Goal: Transaction & Acquisition: Purchase product/service

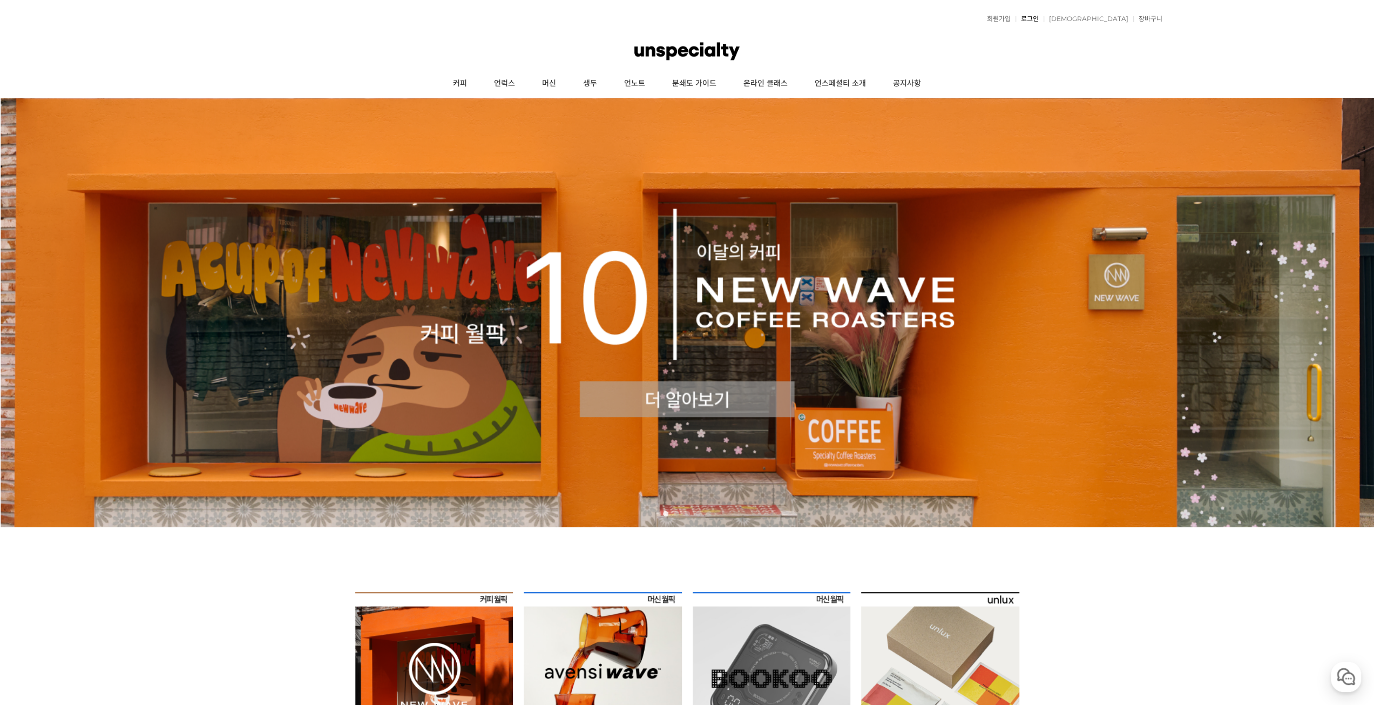
click at [1039, 20] on link "로그인" at bounding box center [1027, 19] width 23 height 6
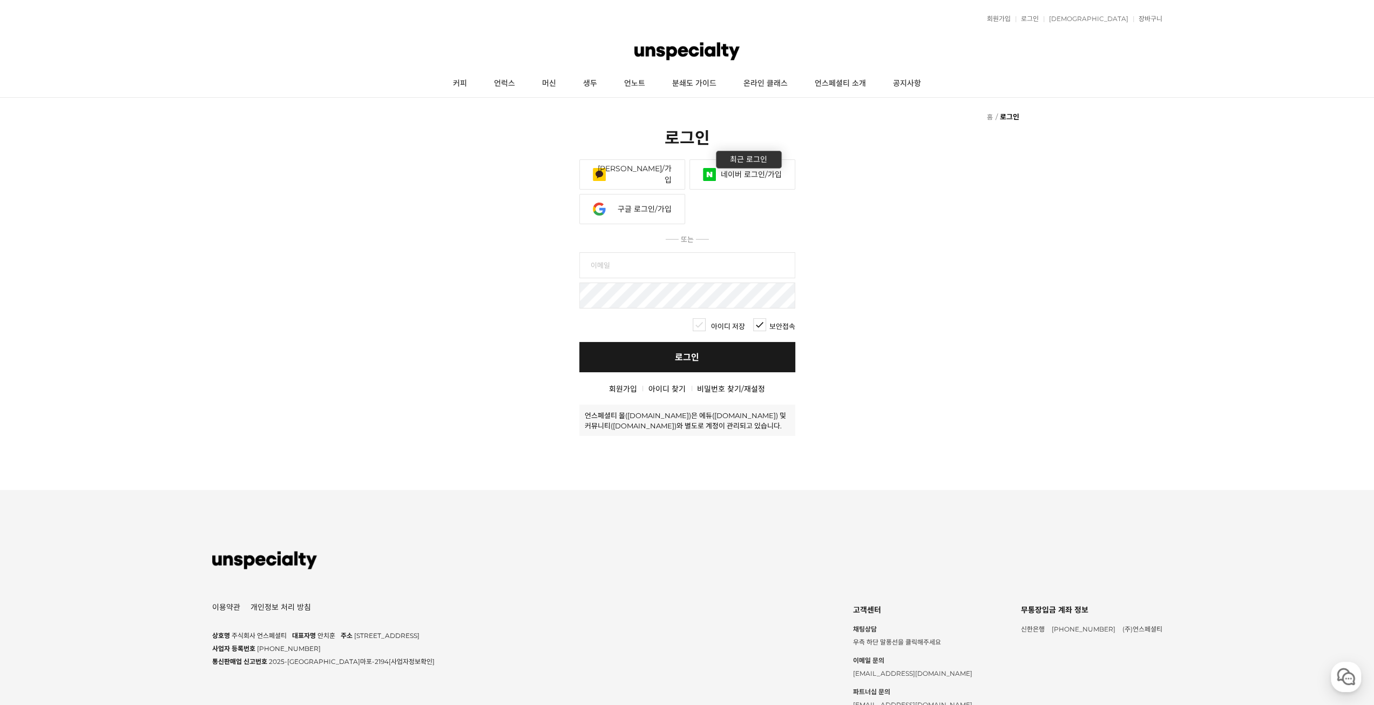
click at [746, 164] on link "네이버 로그인/가입" at bounding box center [743, 174] width 106 height 30
click at [748, 171] on link "네이버 로그인/가입" at bounding box center [743, 174] width 106 height 30
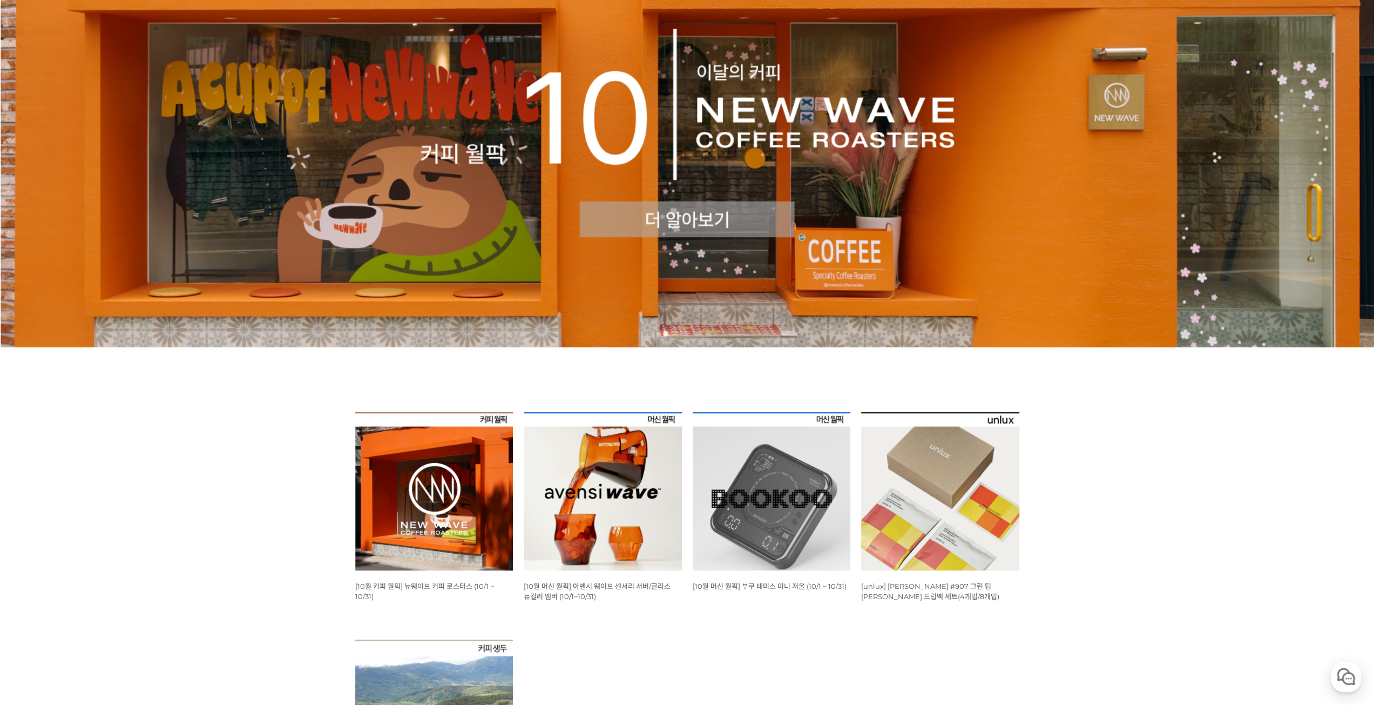
scroll to position [216, 0]
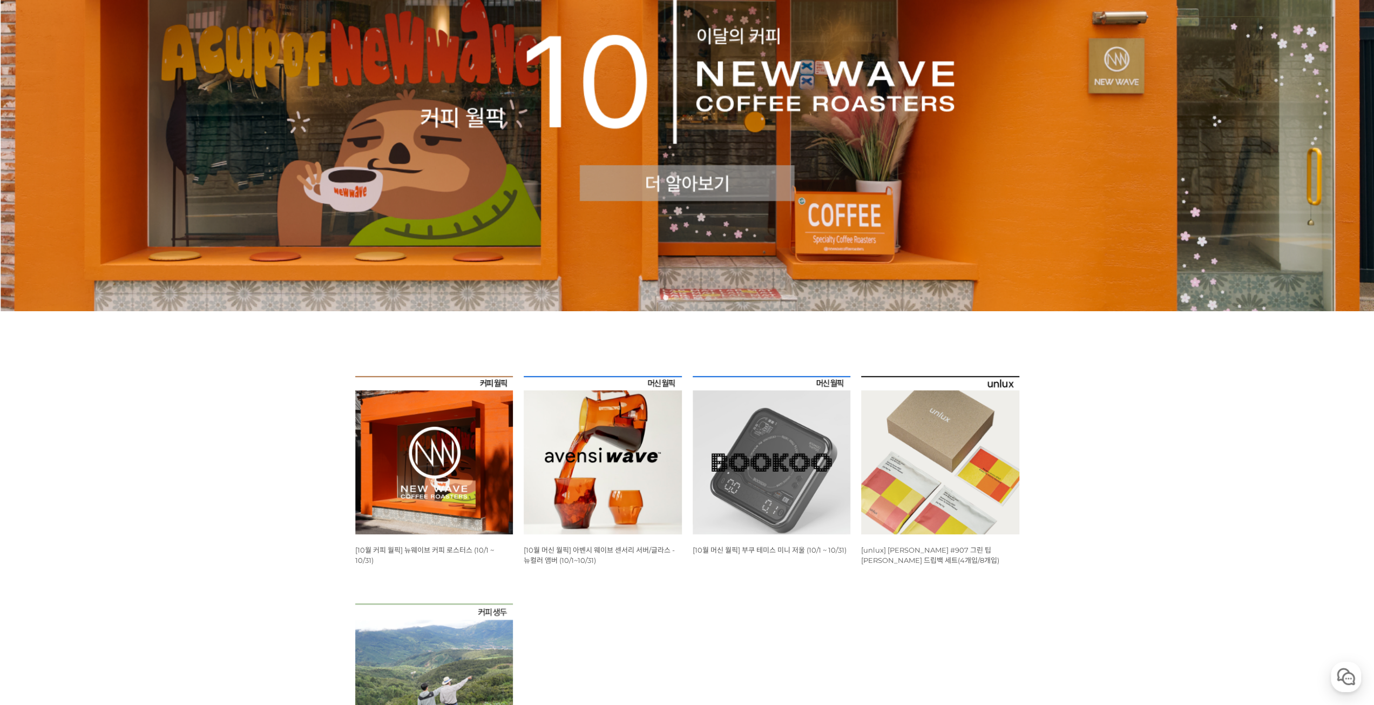
click at [471, 477] on img at bounding box center [434, 455] width 158 height 158
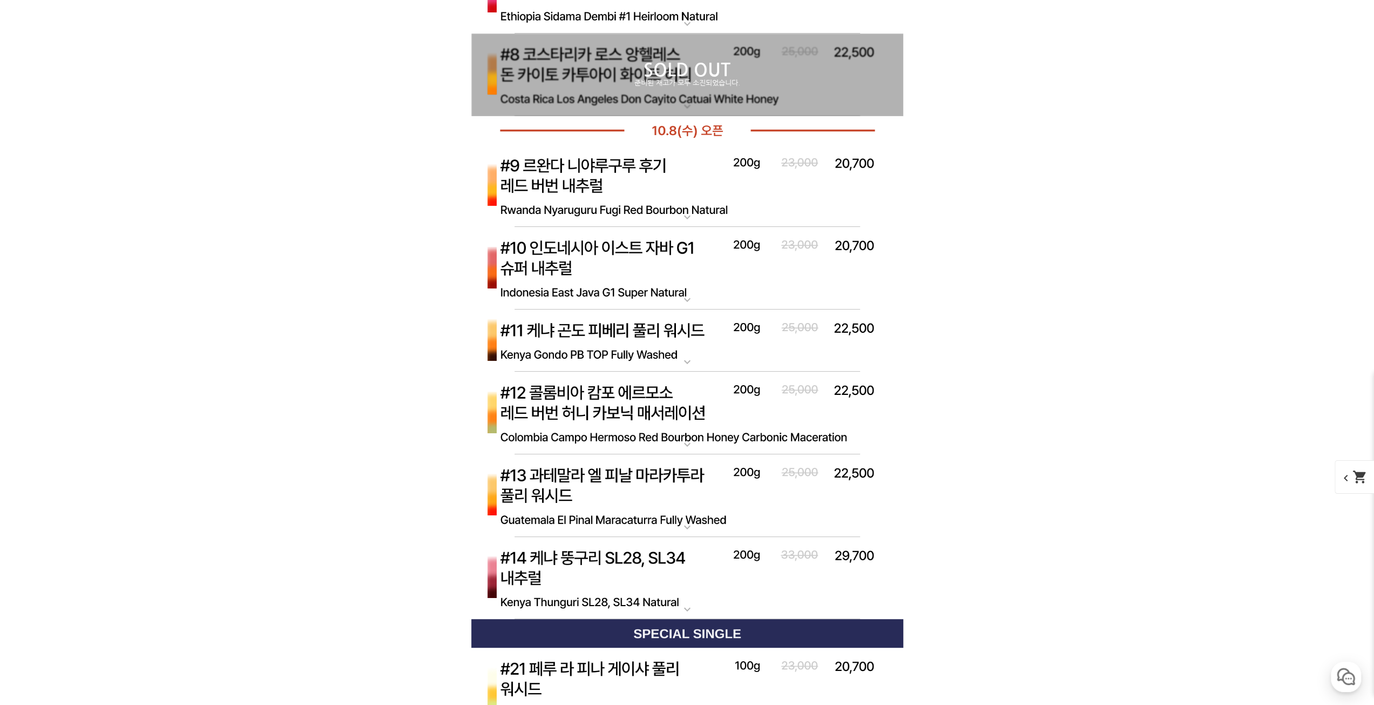
scroll to position [4187, 0]
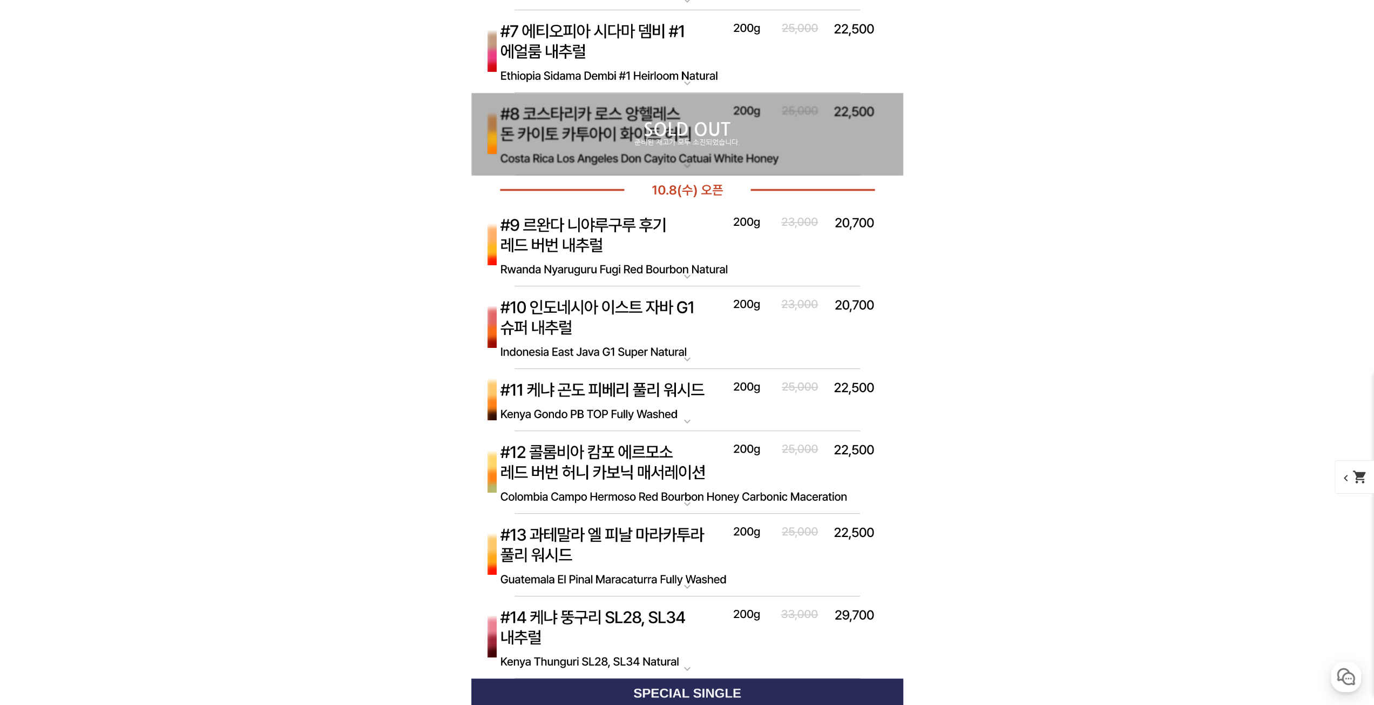
click at [615, 249] on img at bounding box center [687, 245] width 432 height 83
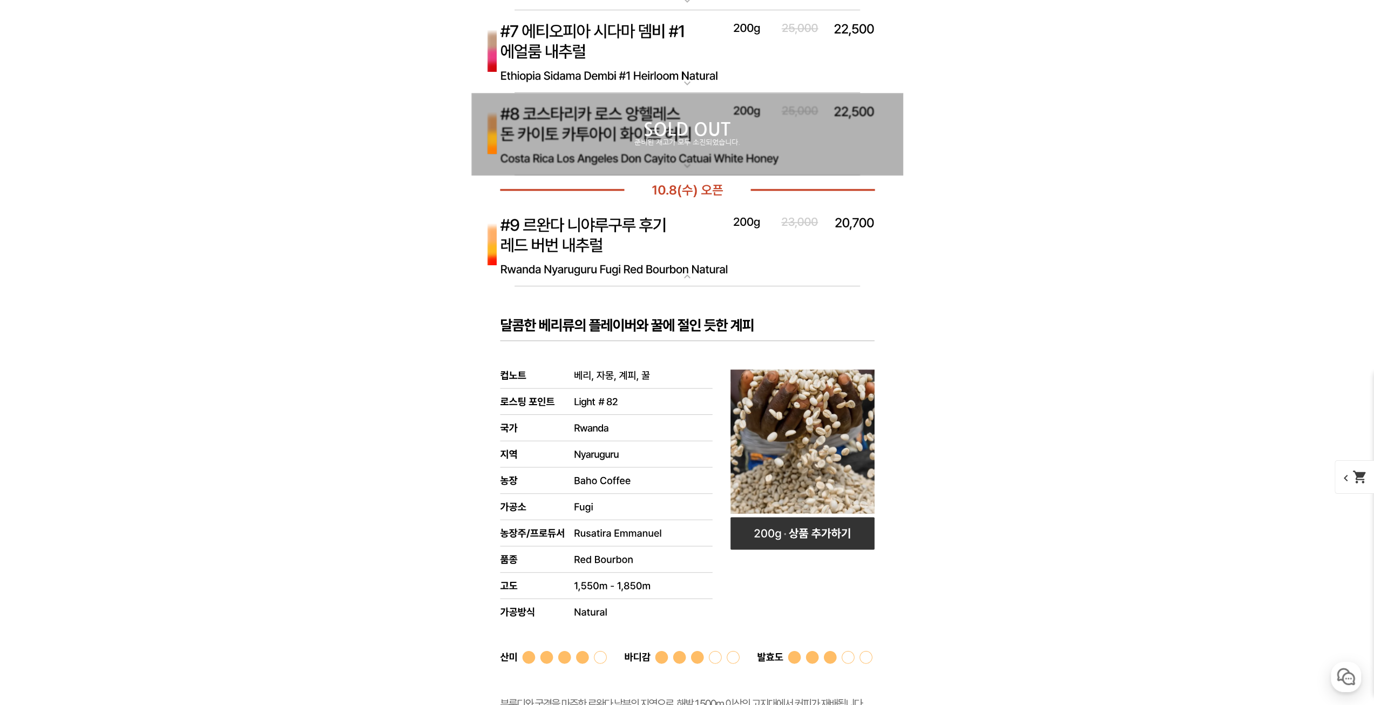
scroll to position [4241, 0]
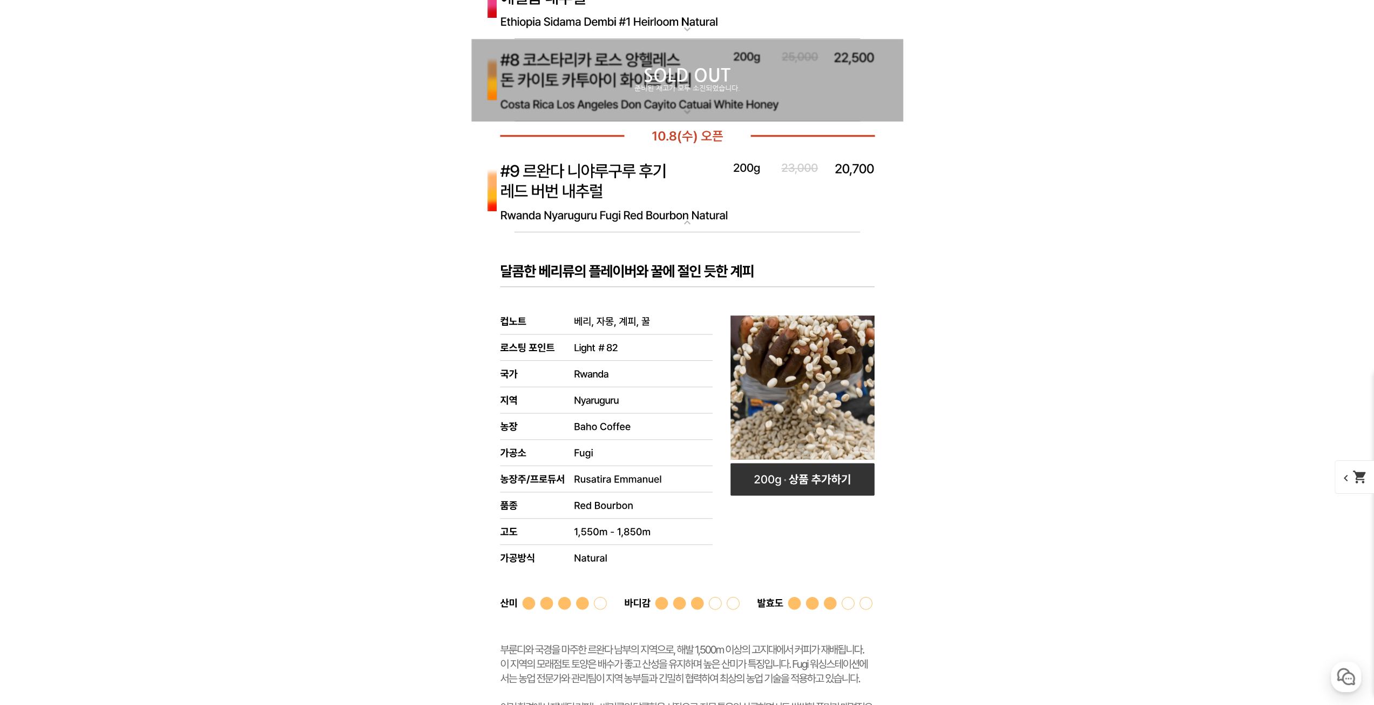
click at [637, 187] on img at bounding box center [687, 191] width 432 height 83
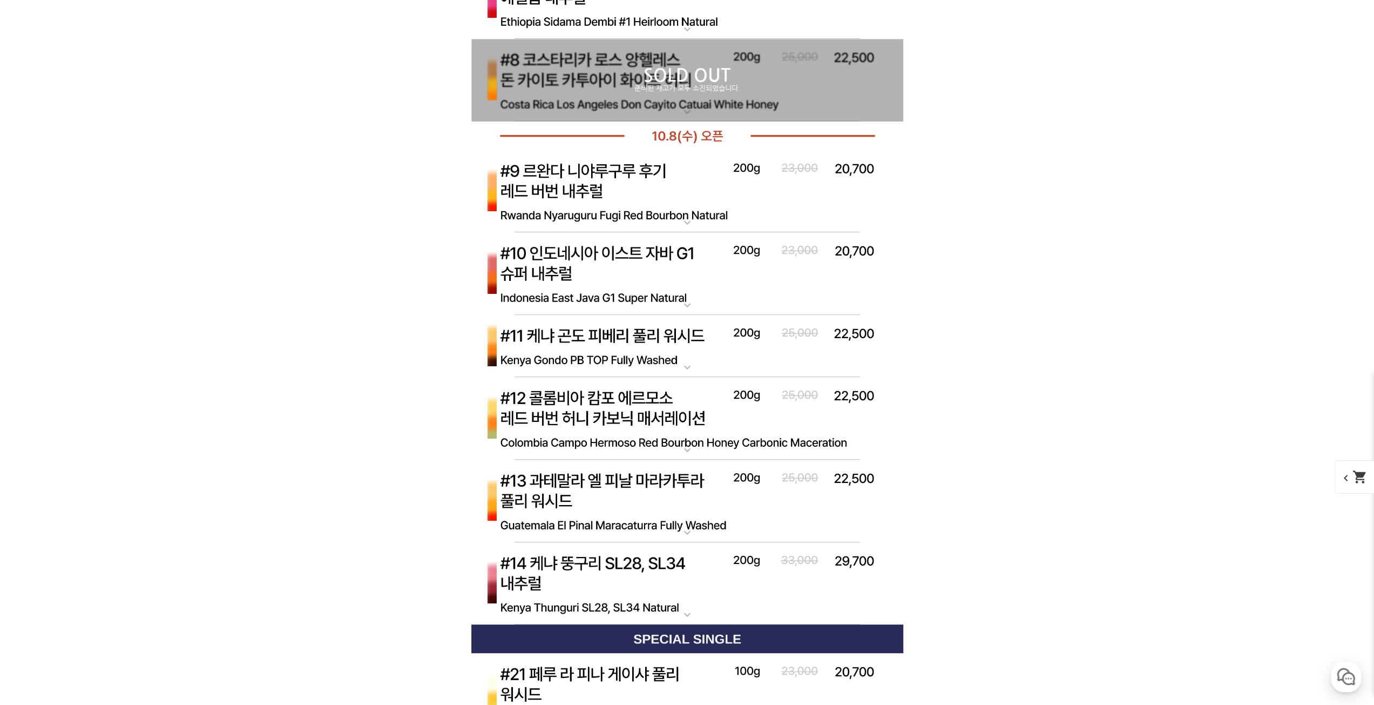
click at [643, 286] on img at bounding box center [687, 273] width 432 height 83
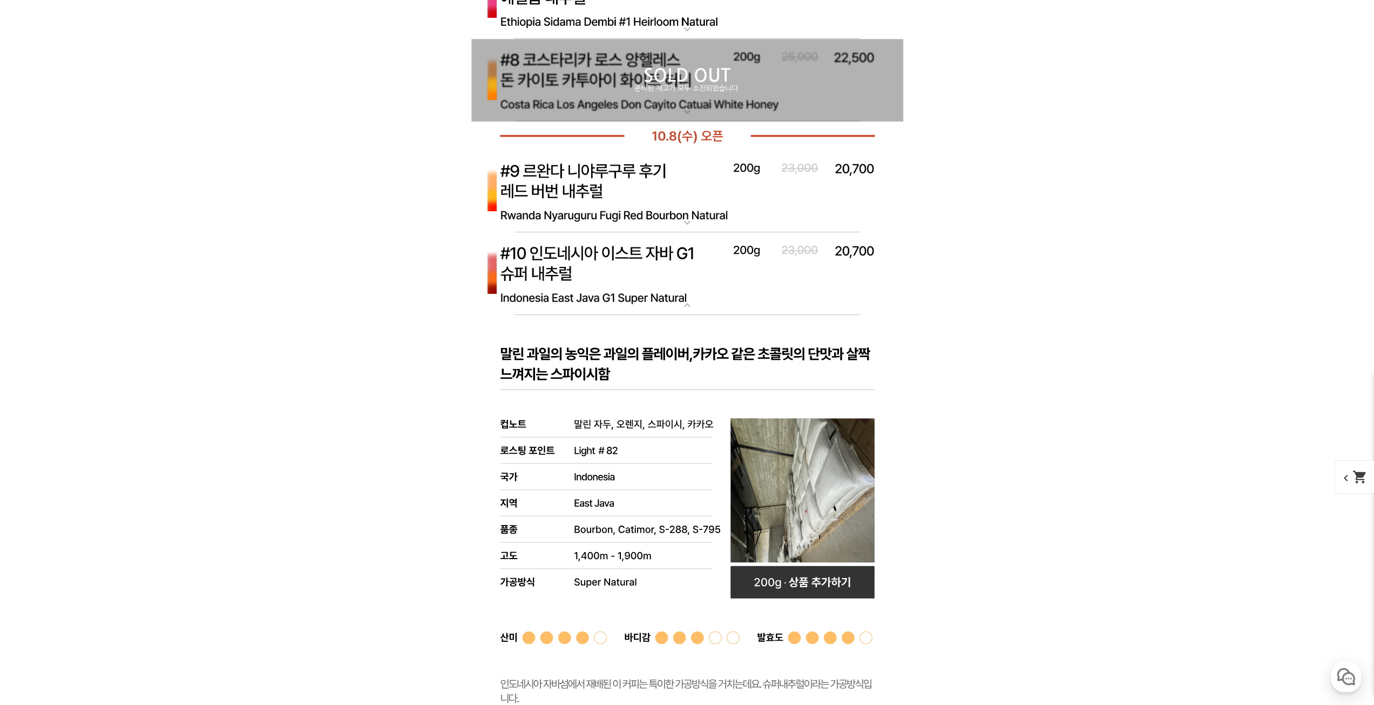
click at [644, 292] on img at bounding box center [687, 273] width 432 height 83
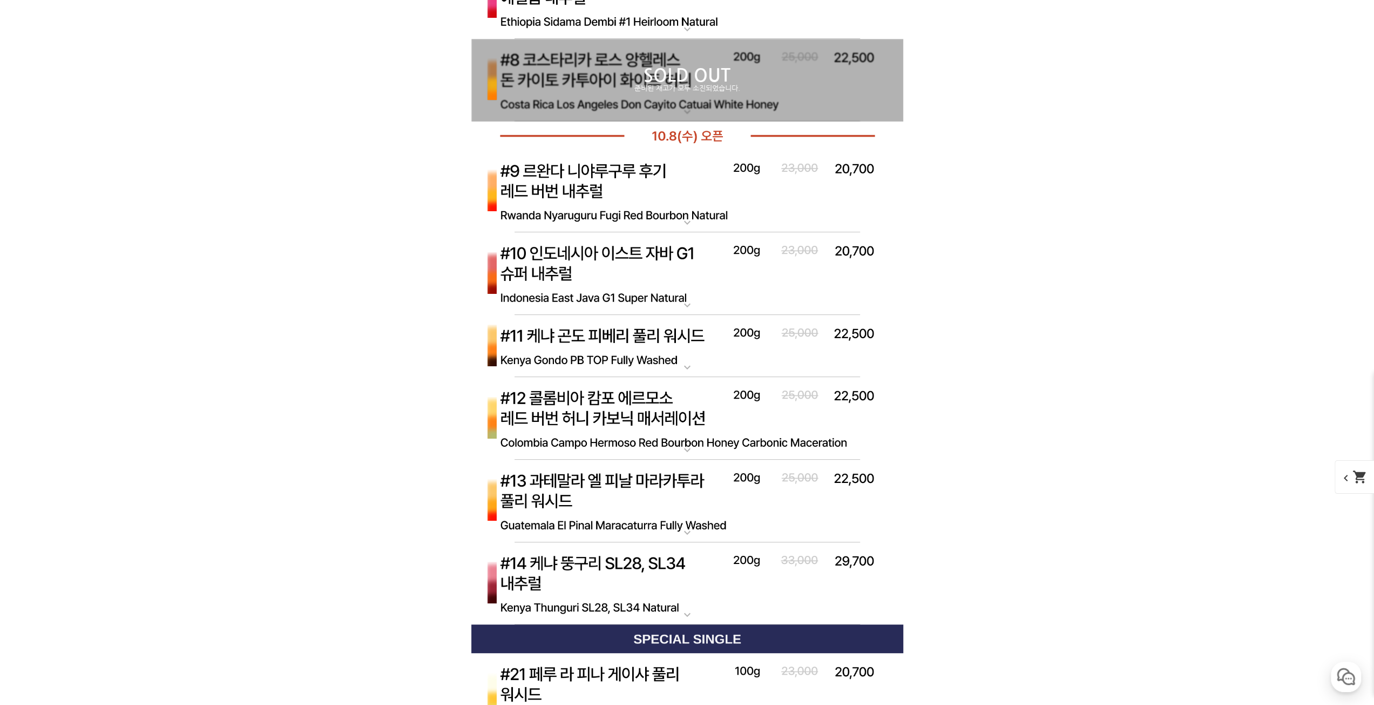
click at [645, 287] on img at bounding box center [687, 273] width 432 height 83
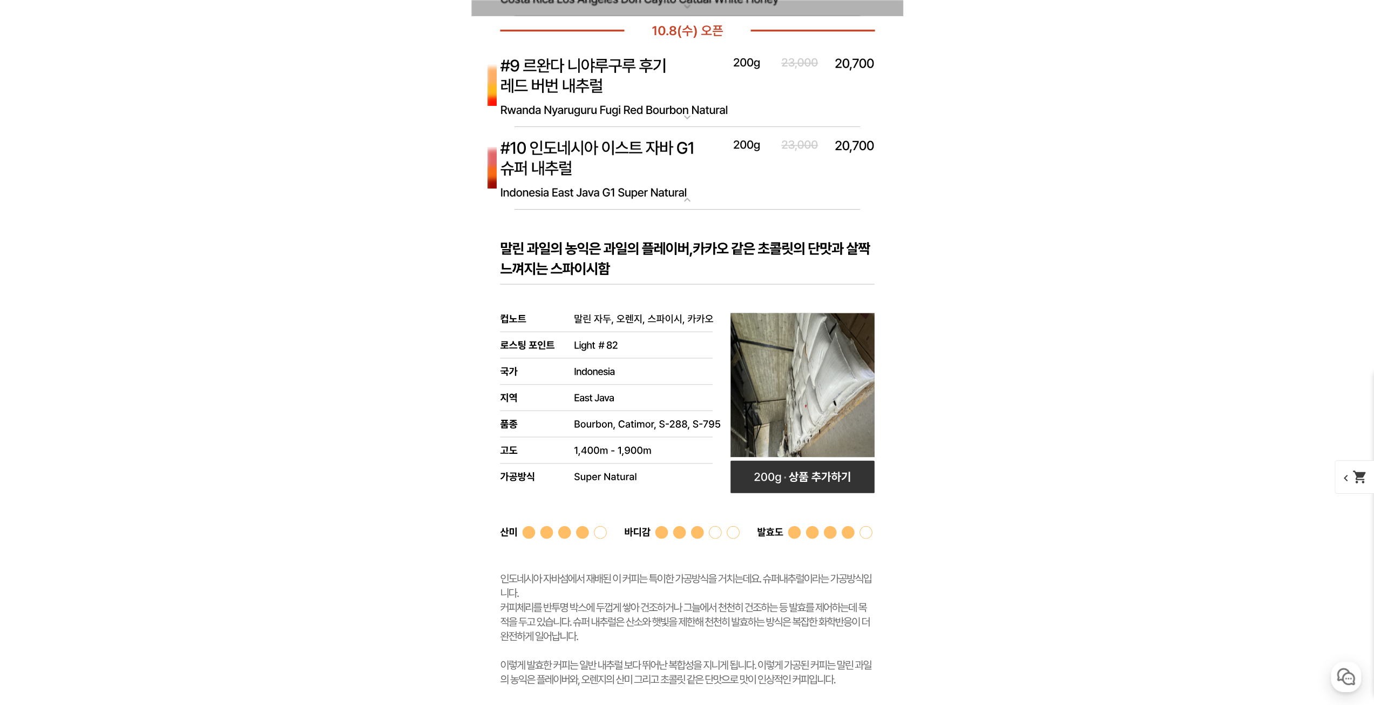
scroll to position [4349, 0]
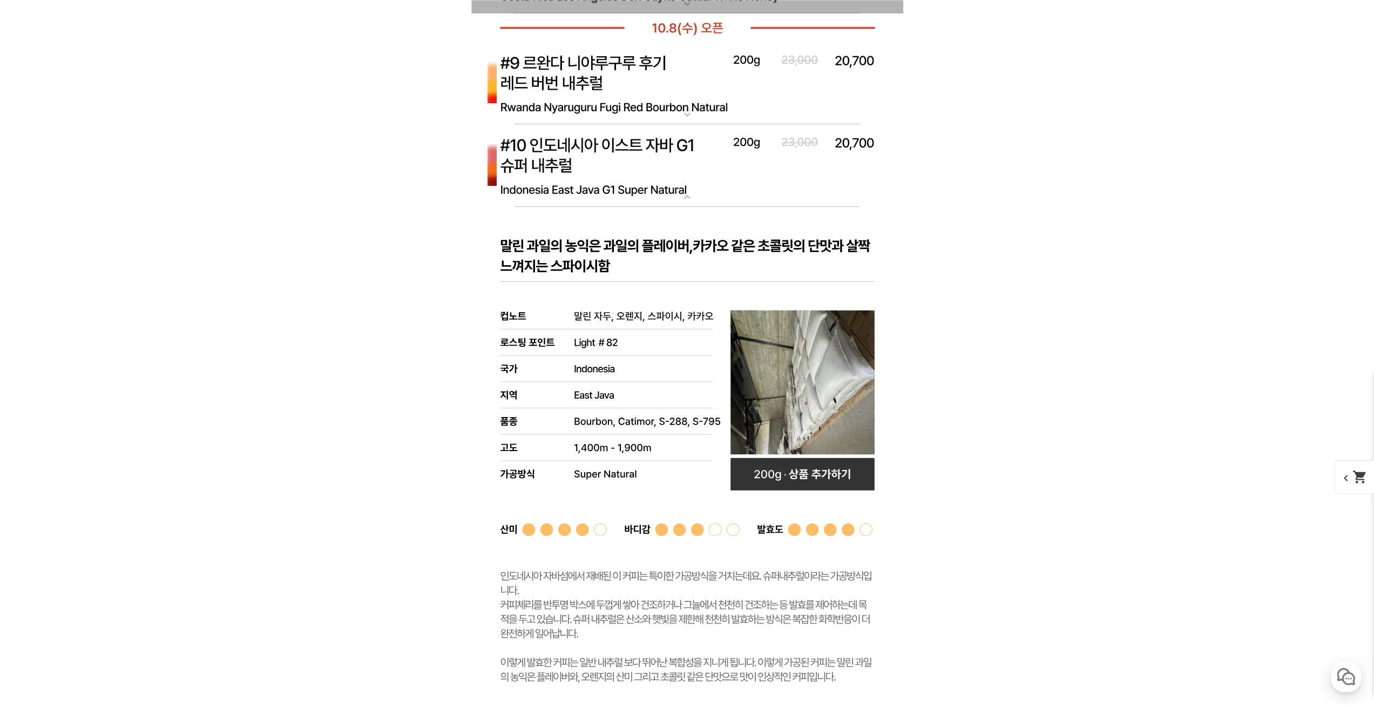
click at [643, 183] on img at bounding box center [687, 165] width 432 height 83
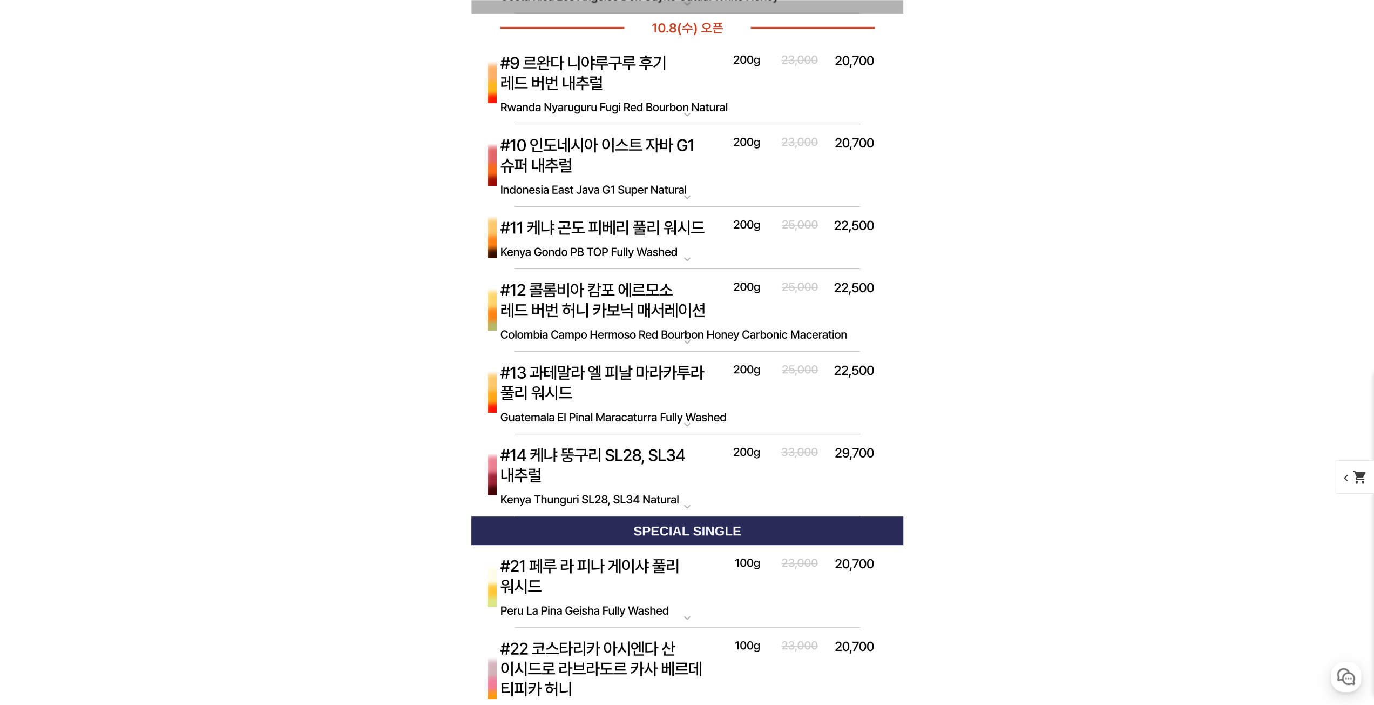
click at [629, 238] on img at bounding box center [687, 238] width 432 height 63
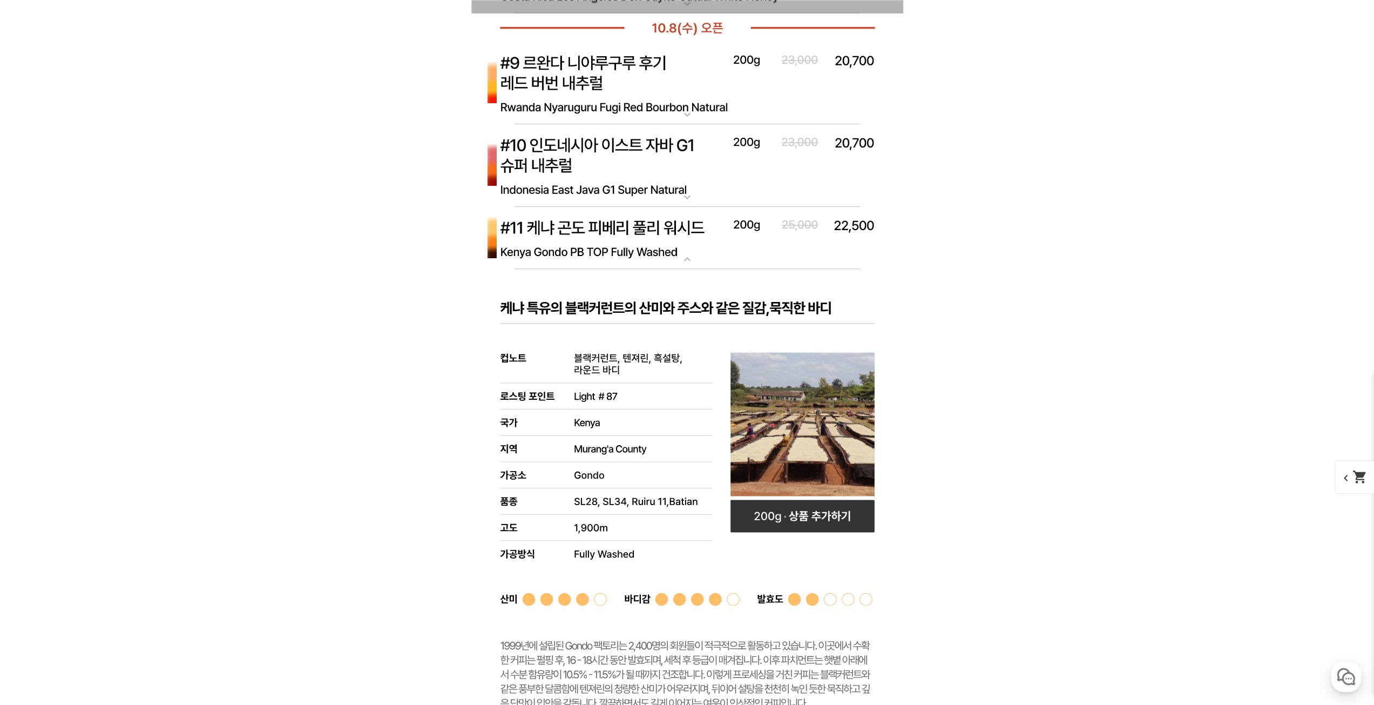
click at [629, 238] on img at bounding box center [687, 238] width 432 height 63
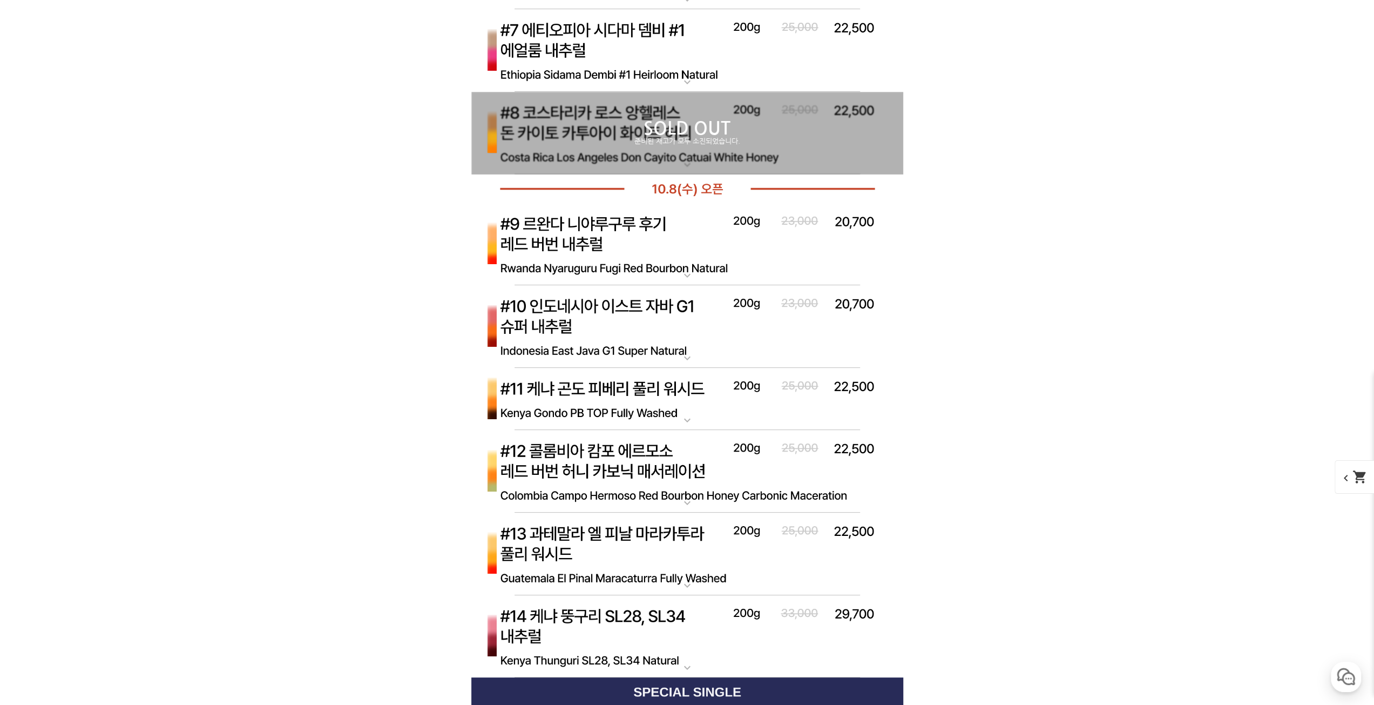
scroll to position [0, 0]
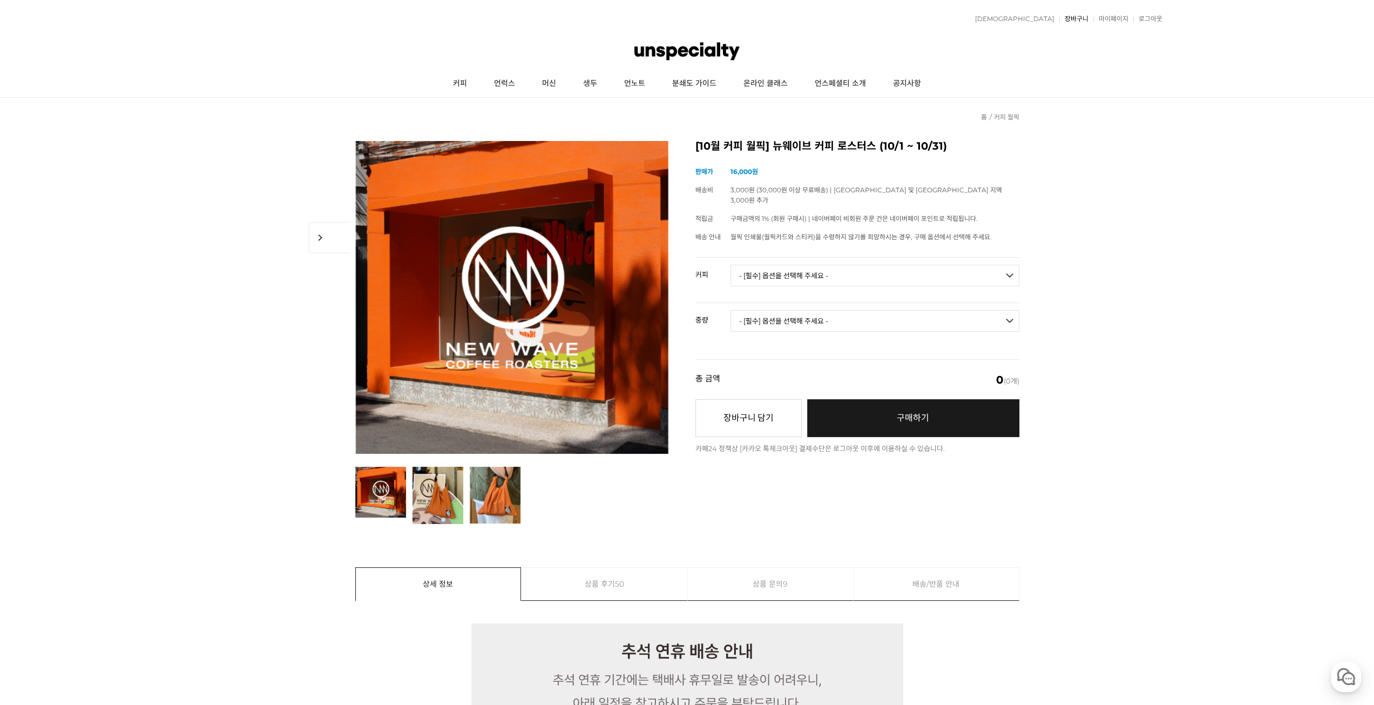
click at [1075, 17] on link "장바구니" at bounding box center [1074, 19] width 29 height 6
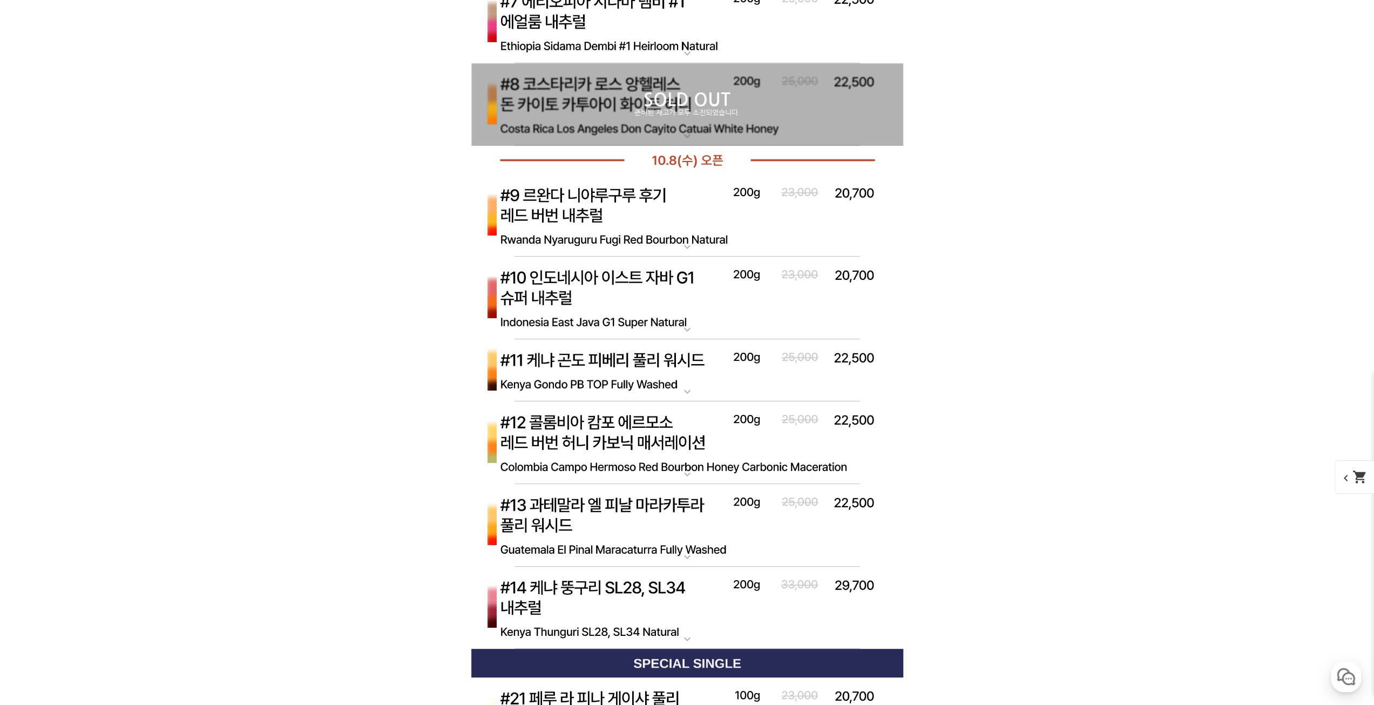
scroll to position [4213, 0]
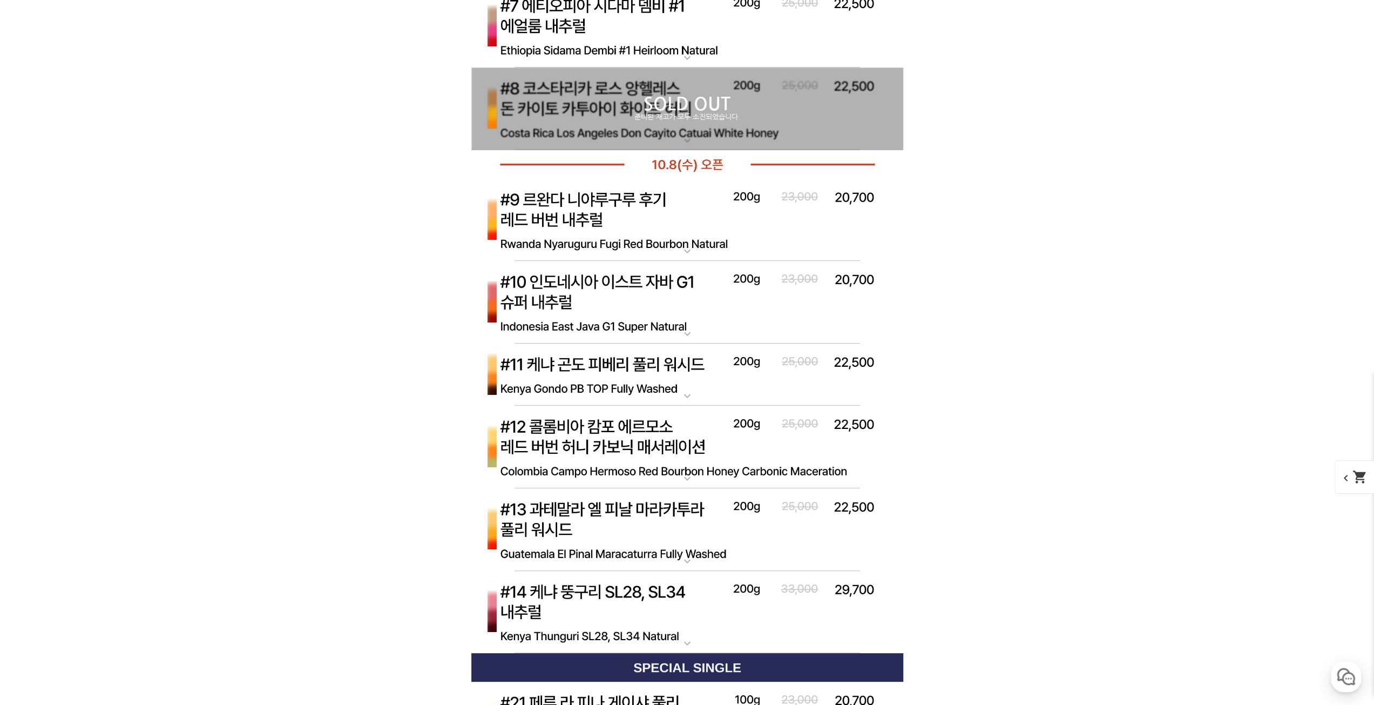
click at [619, 359] on img at bounding box center [687, 374] width 432 height 63
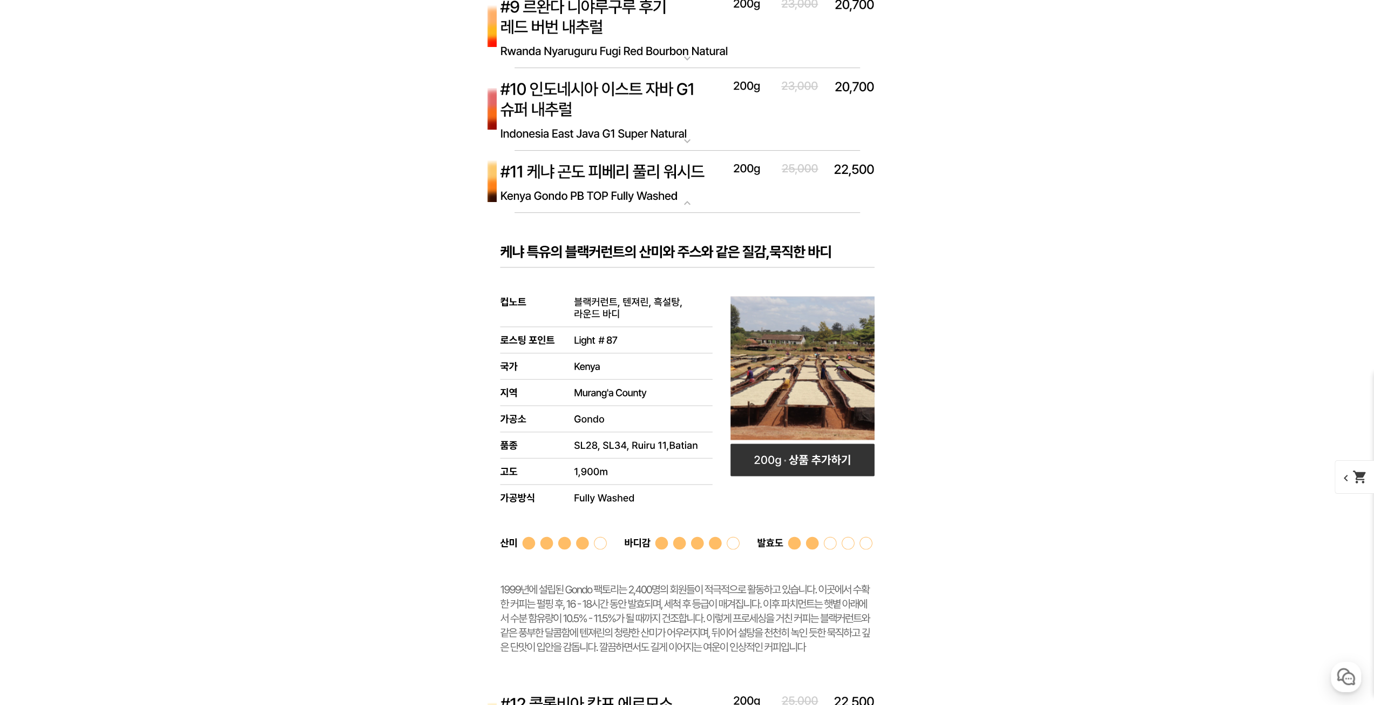
scroll to position [4483, 0]
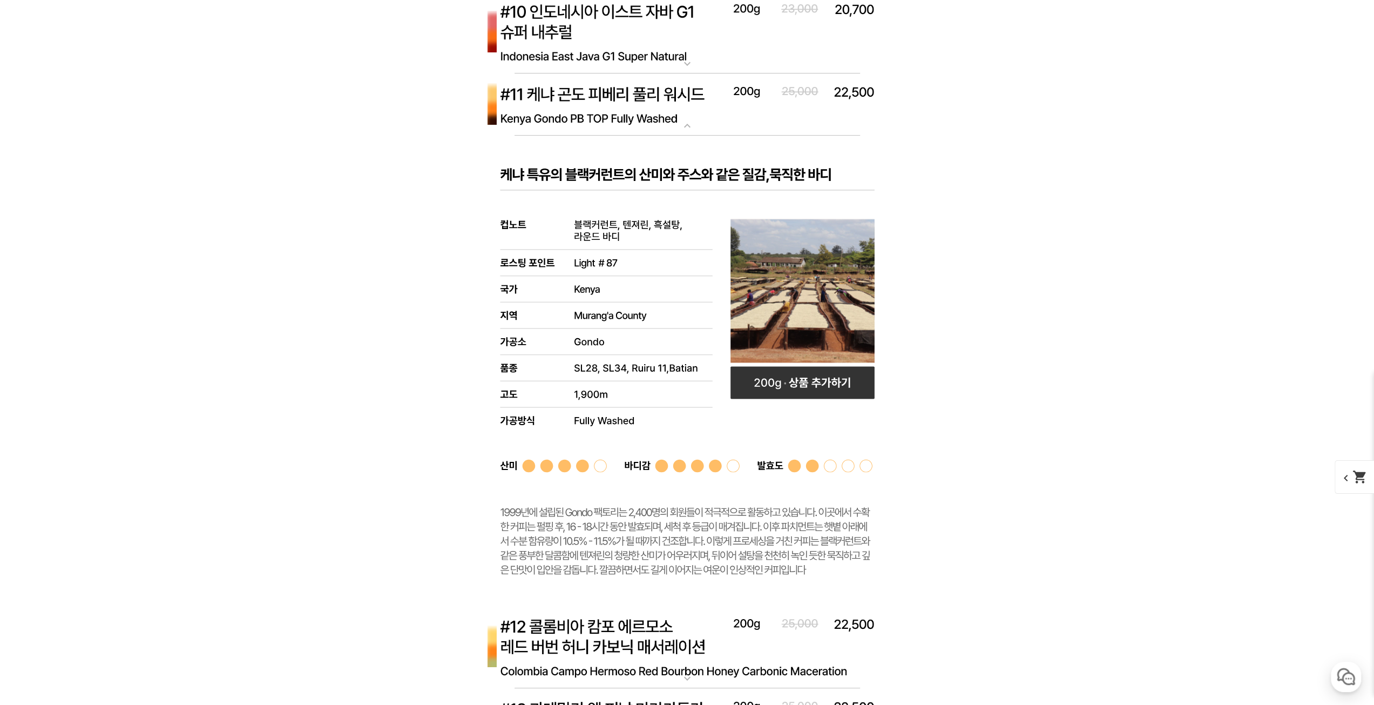
click at [590, 101] on img at bounding box center [687, 104] width 432 height 63
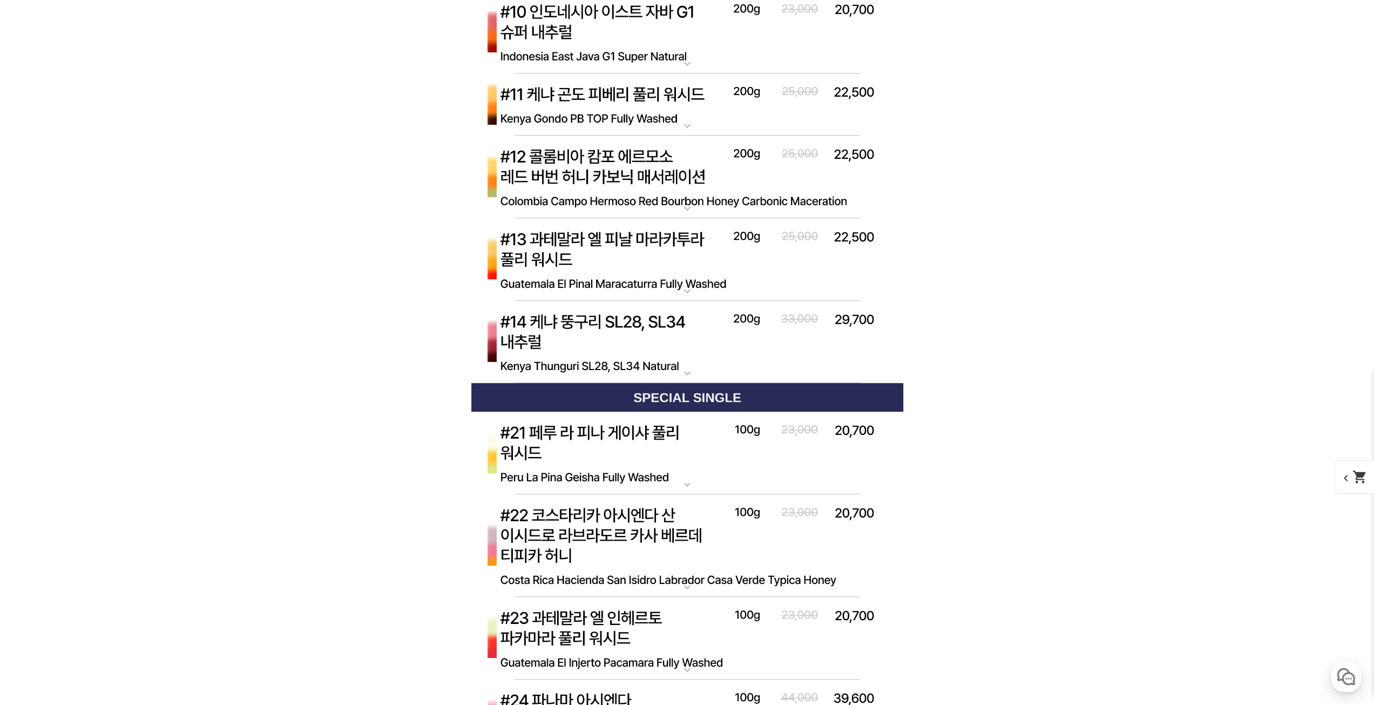
scroll to position [4321, 0]
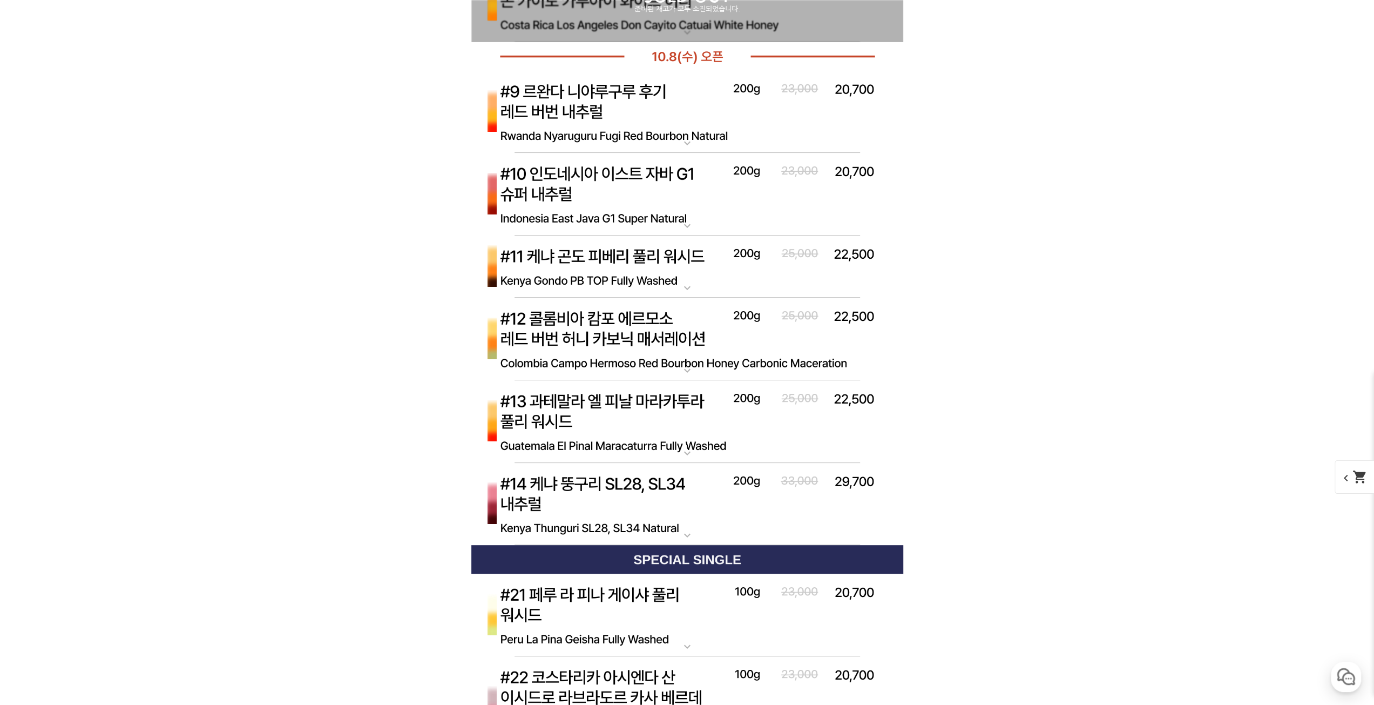
click at [626, 158] on p "[10.8 오픈] #10 인도네시아 이스트 자바 G1 슈퍼 내추럴" at bounding box center [687, 157] width 432 height 9
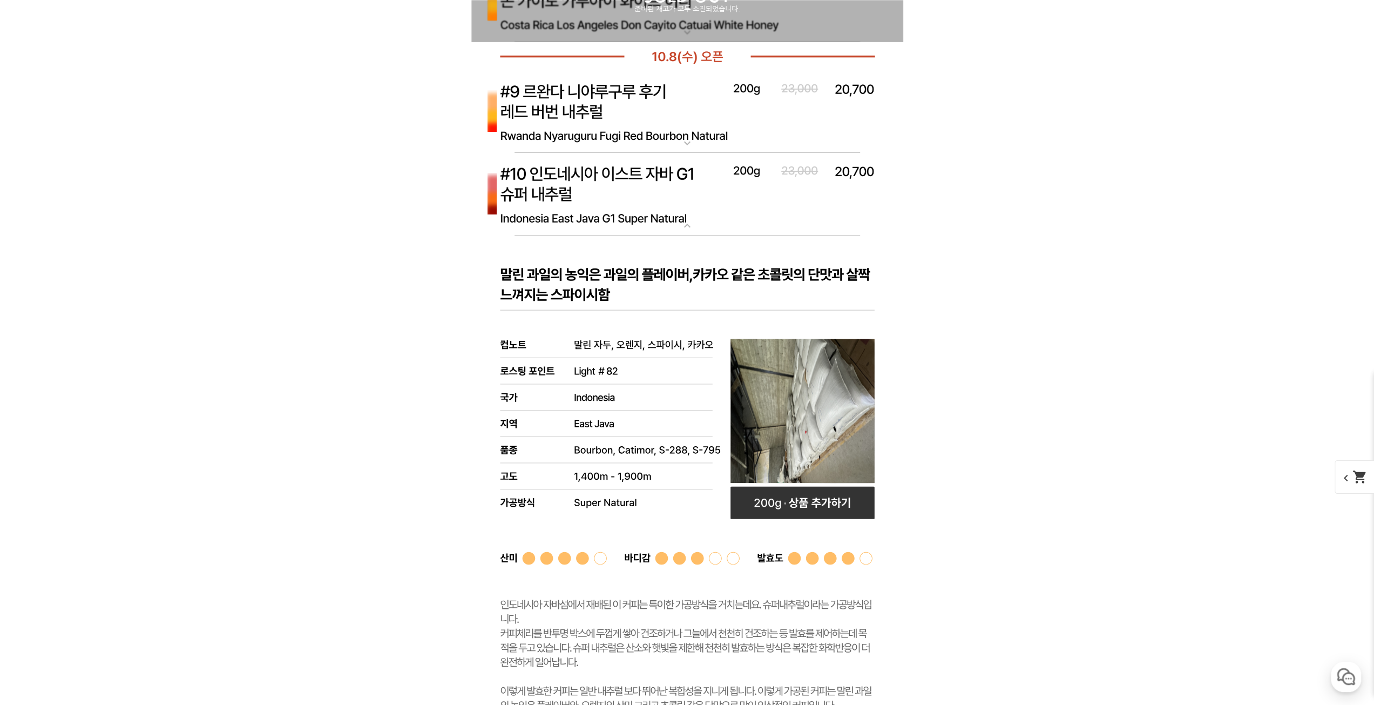
click at [625, 203] on img at bounding box center [687, 194] width 432 height 83
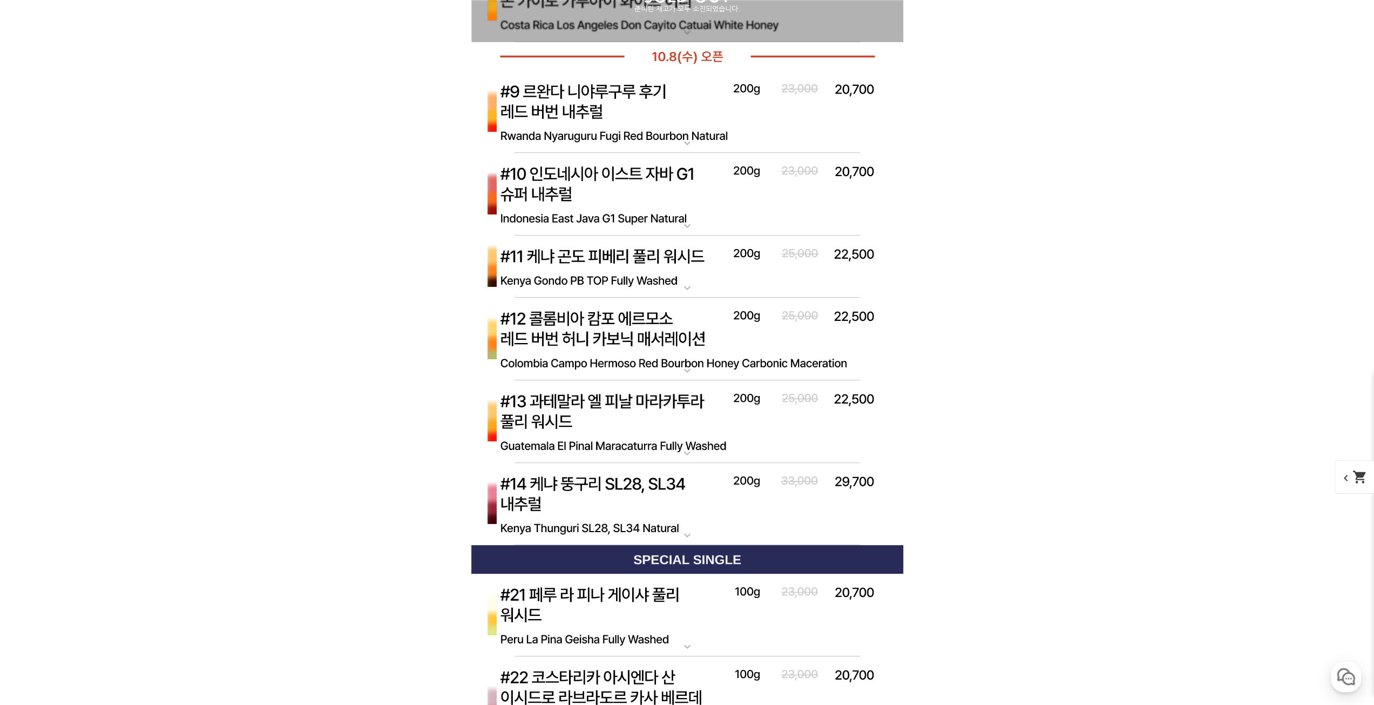
click at [601, 119] on img at bounding box center [687, 112] width 432 height 83
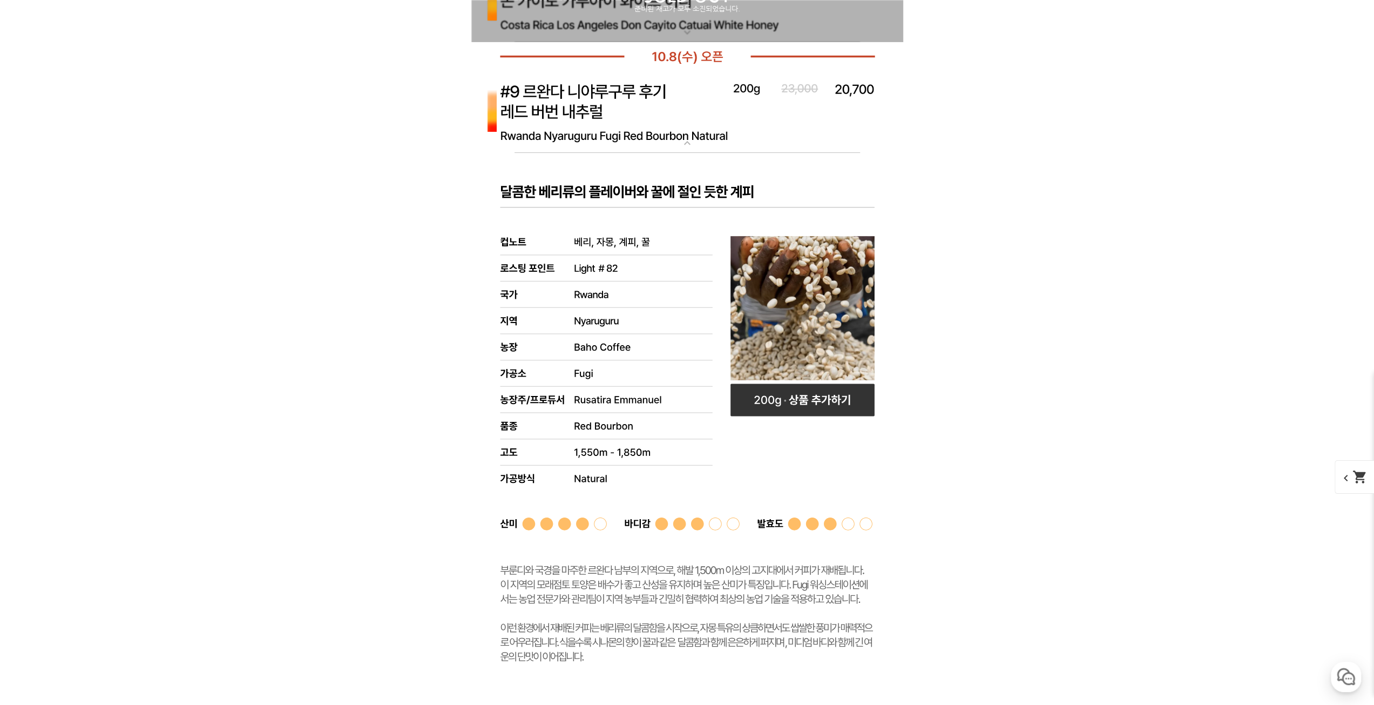
drag, startPoint x: 600, startPoint y: 123, endPoint x: 601, endPoint y: 129, distance: 6.5
click at [600, 125] on img at bounding box center [687, 112] width 432 height 83
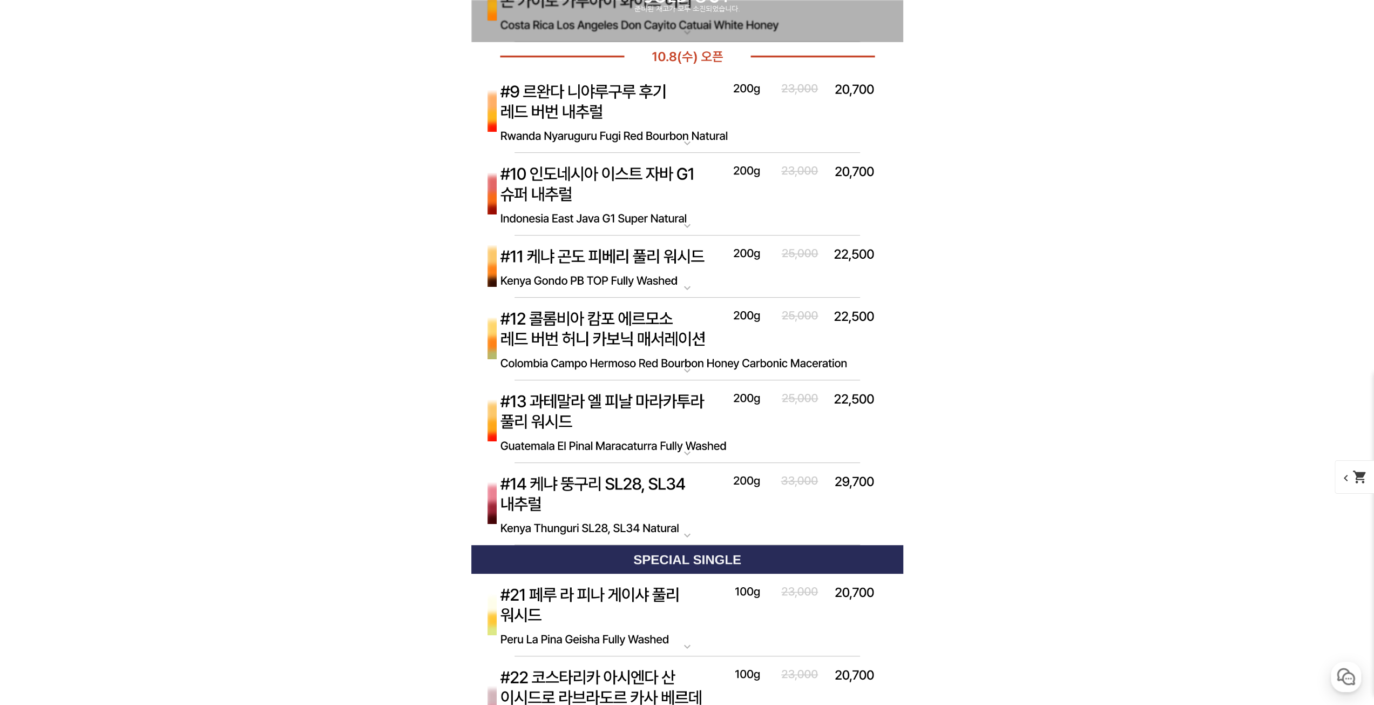
click at [604, 190] on img at bounding box center [687, 194] width 432 height 83
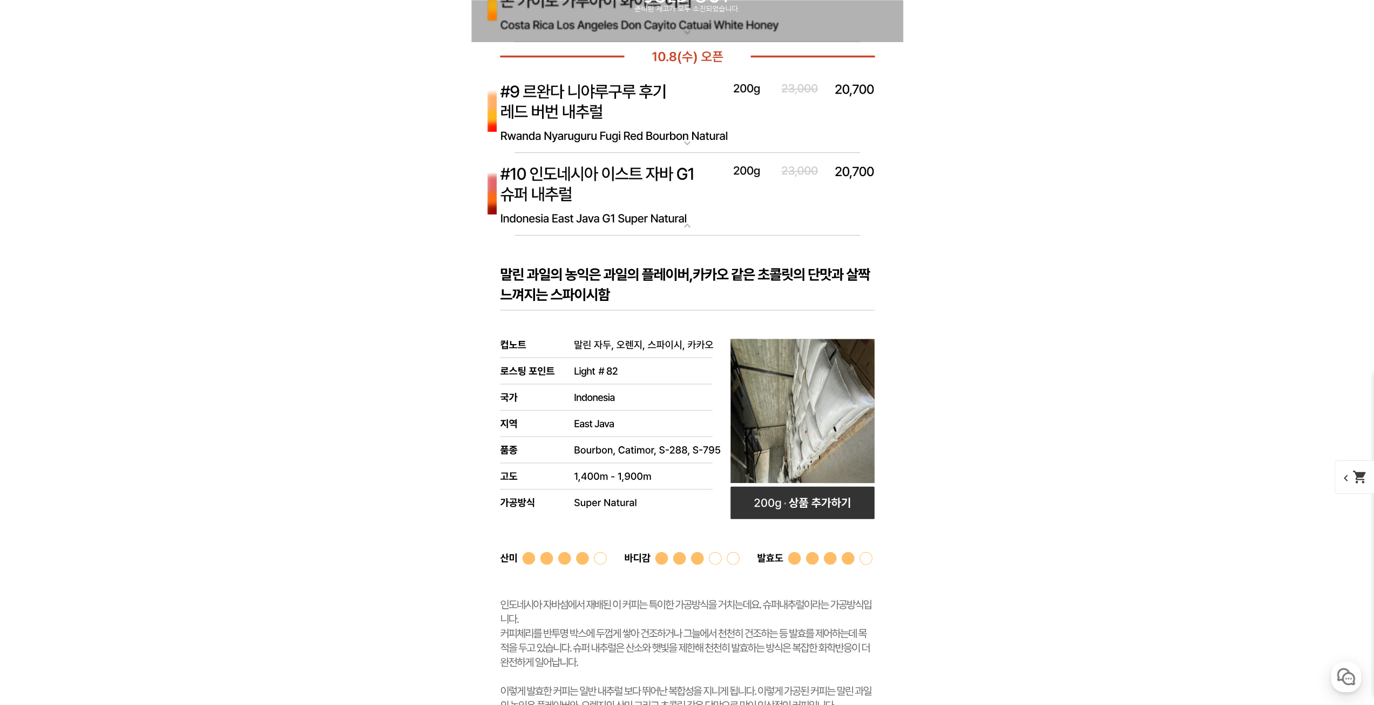
click at [750, 209] on img at bounding box center [687, 194] width 432 height 83
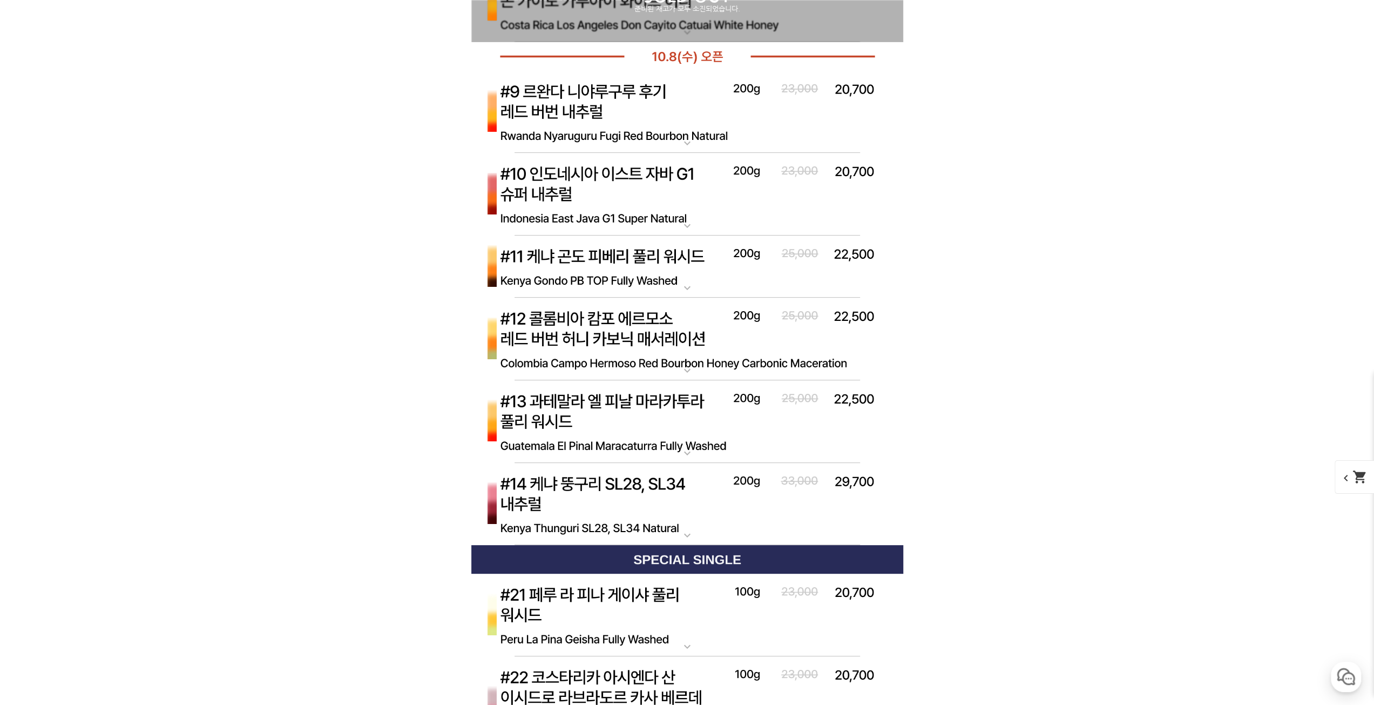
click at [670, 260] on img at bounding box center [687, 266] width 432 height 63
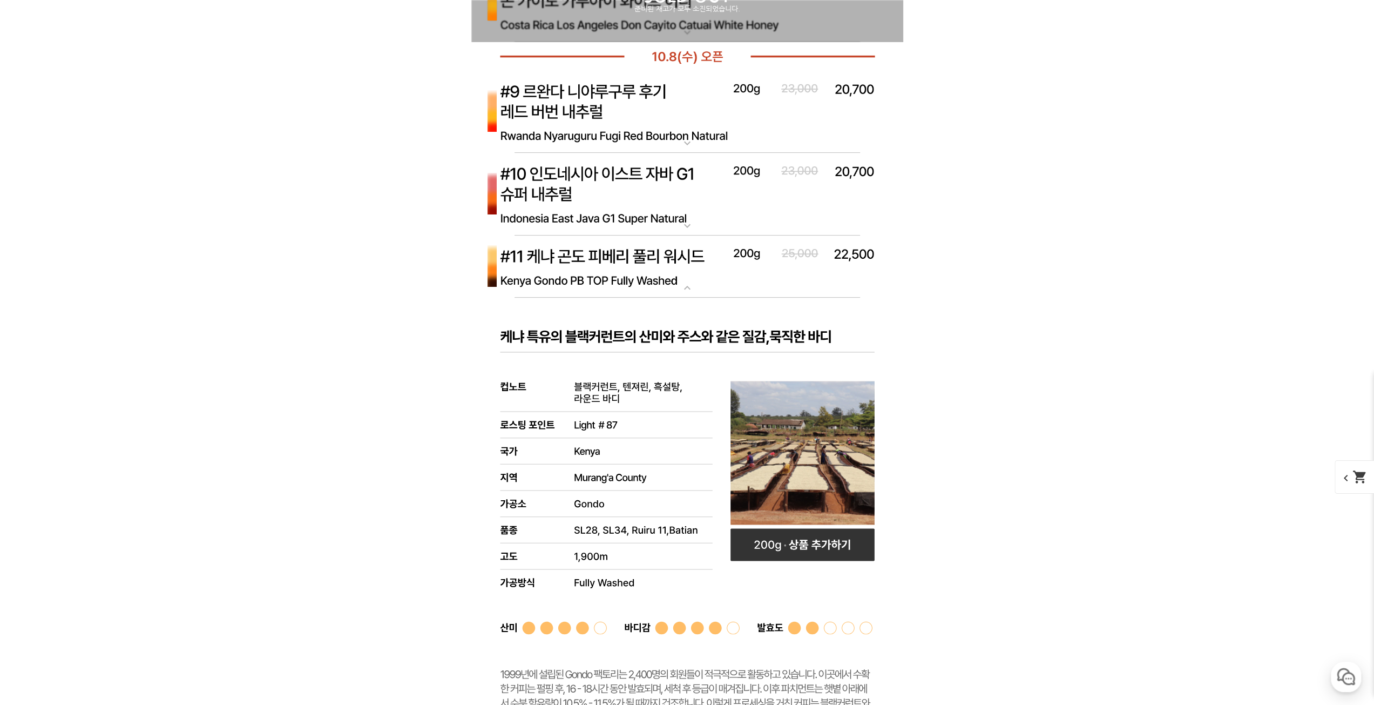
click at [671, 257] on img at bounding box center [687, 266] width 432 height 63
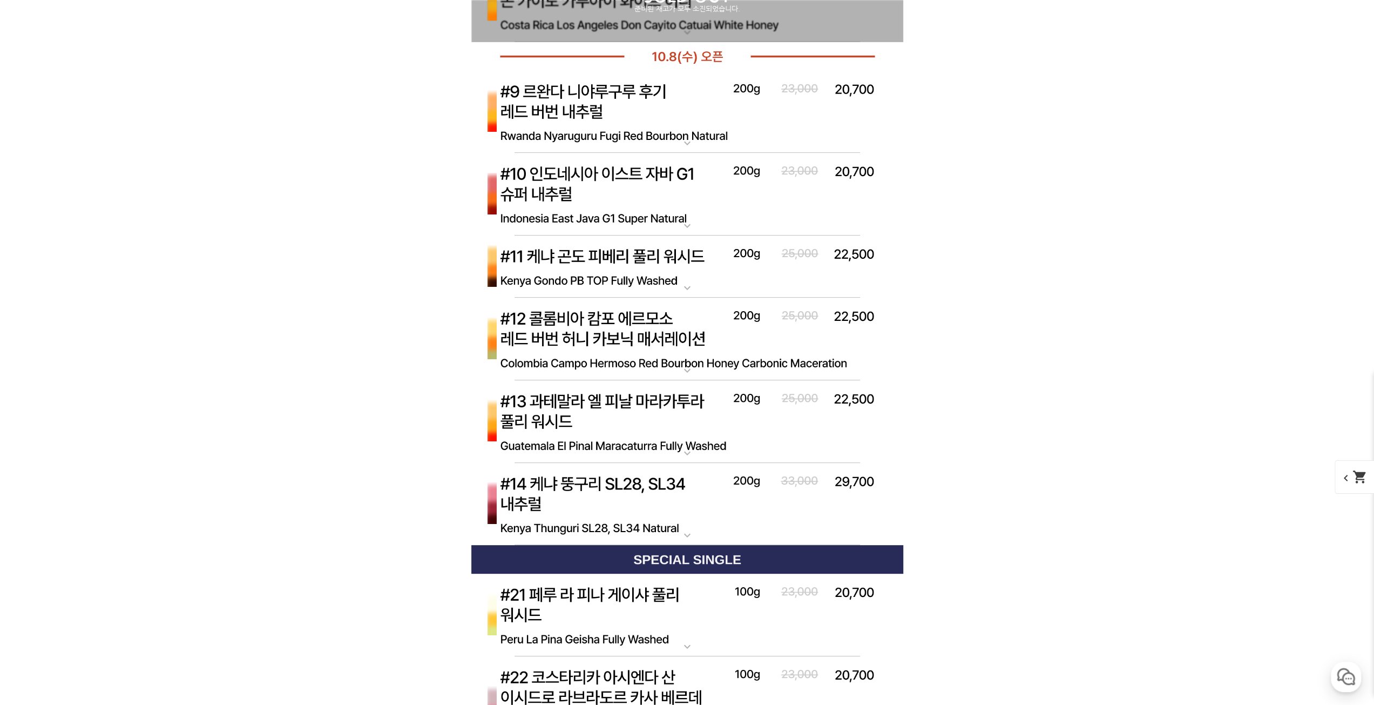
click at [656, 319] on img at bounding box center [687, 339] width 432 height 83
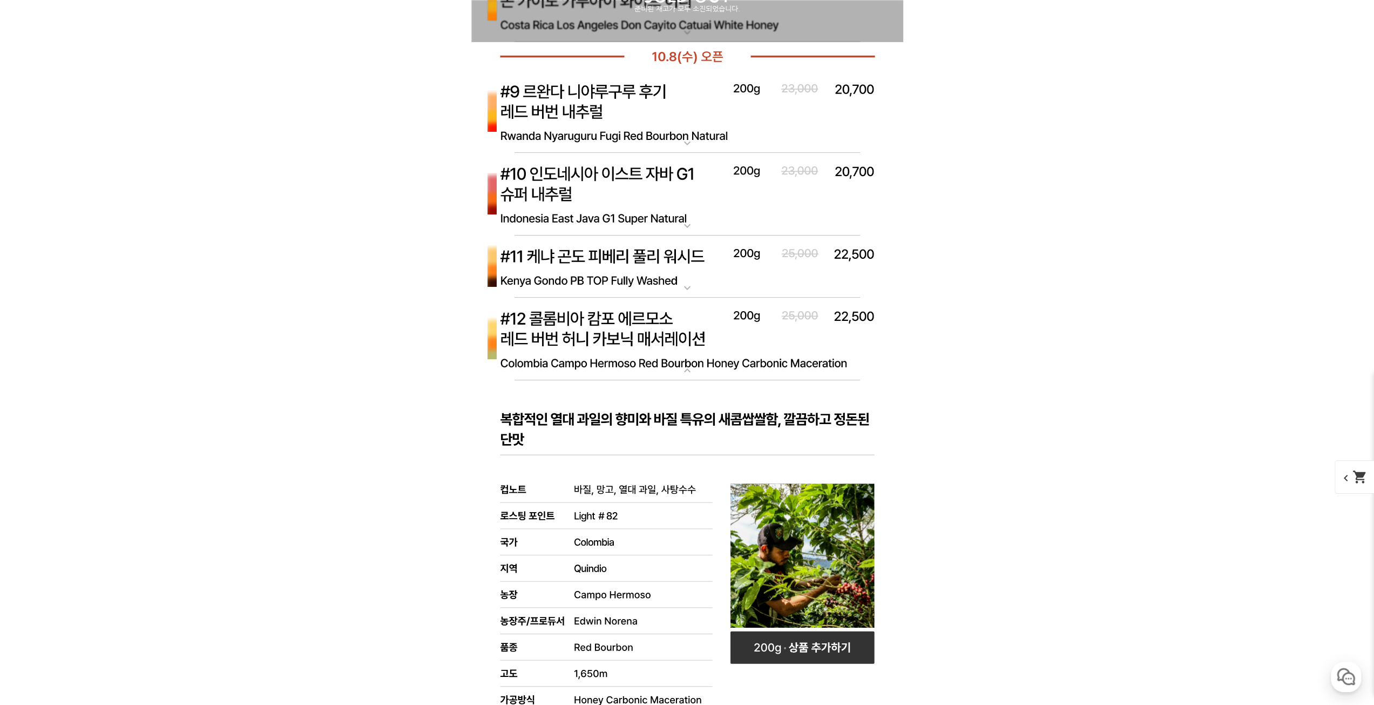
click at [656, 320] on img at bounding box center [687, 339] width 432 height 83
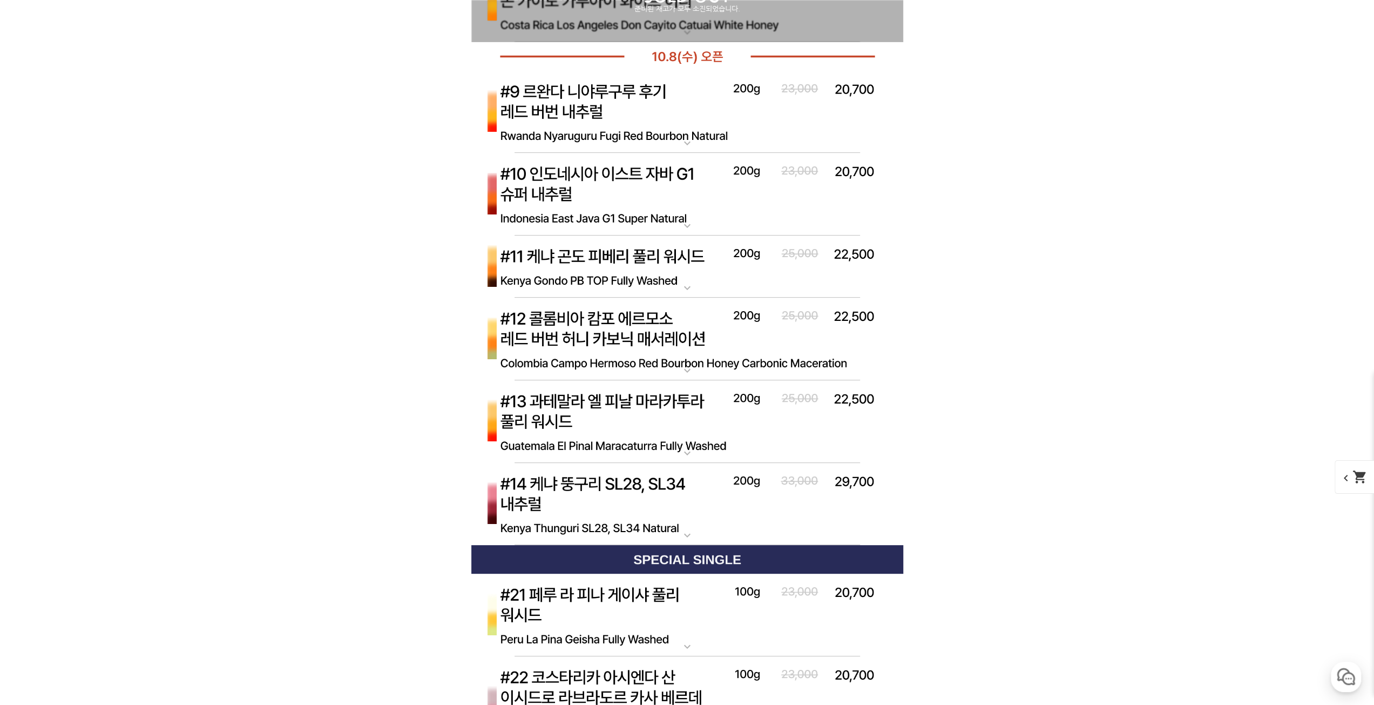
click at [618, 402] on img at bounding box center [687, 421] width 432 height 83
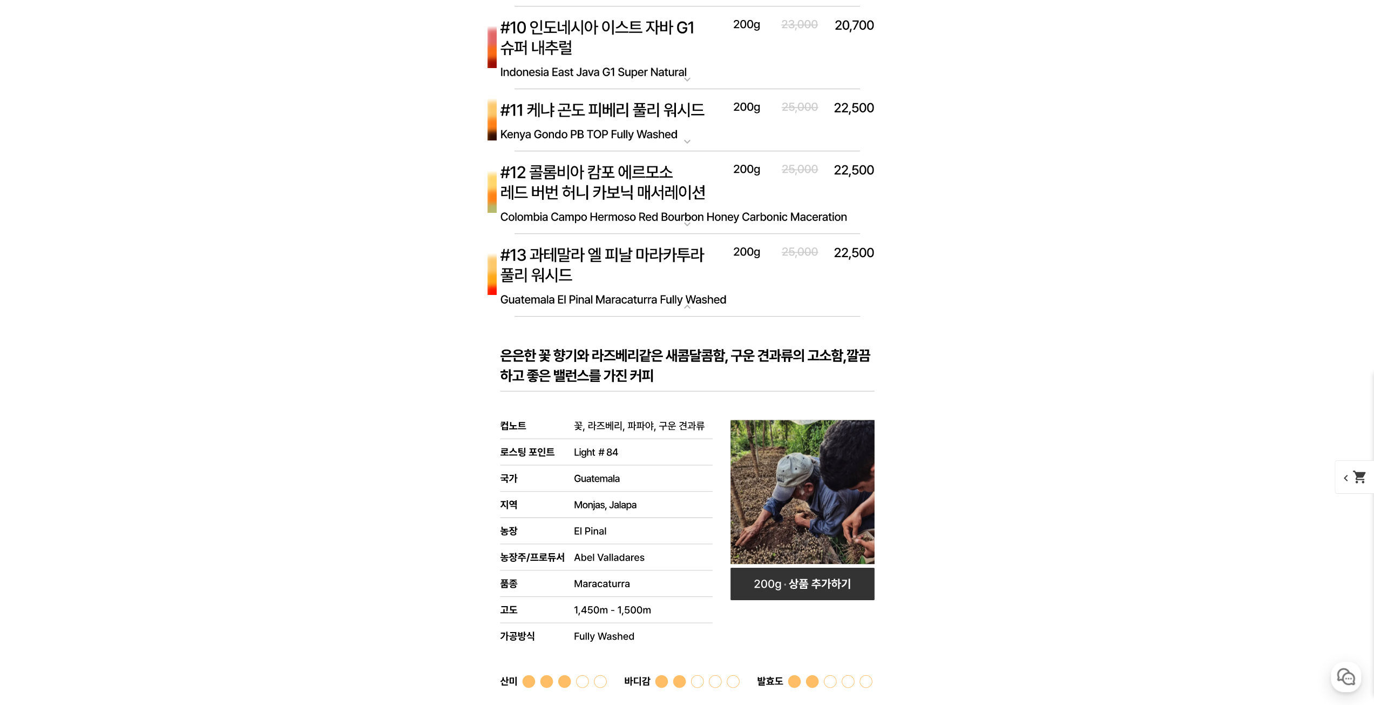
scroll to position [4375, 0]
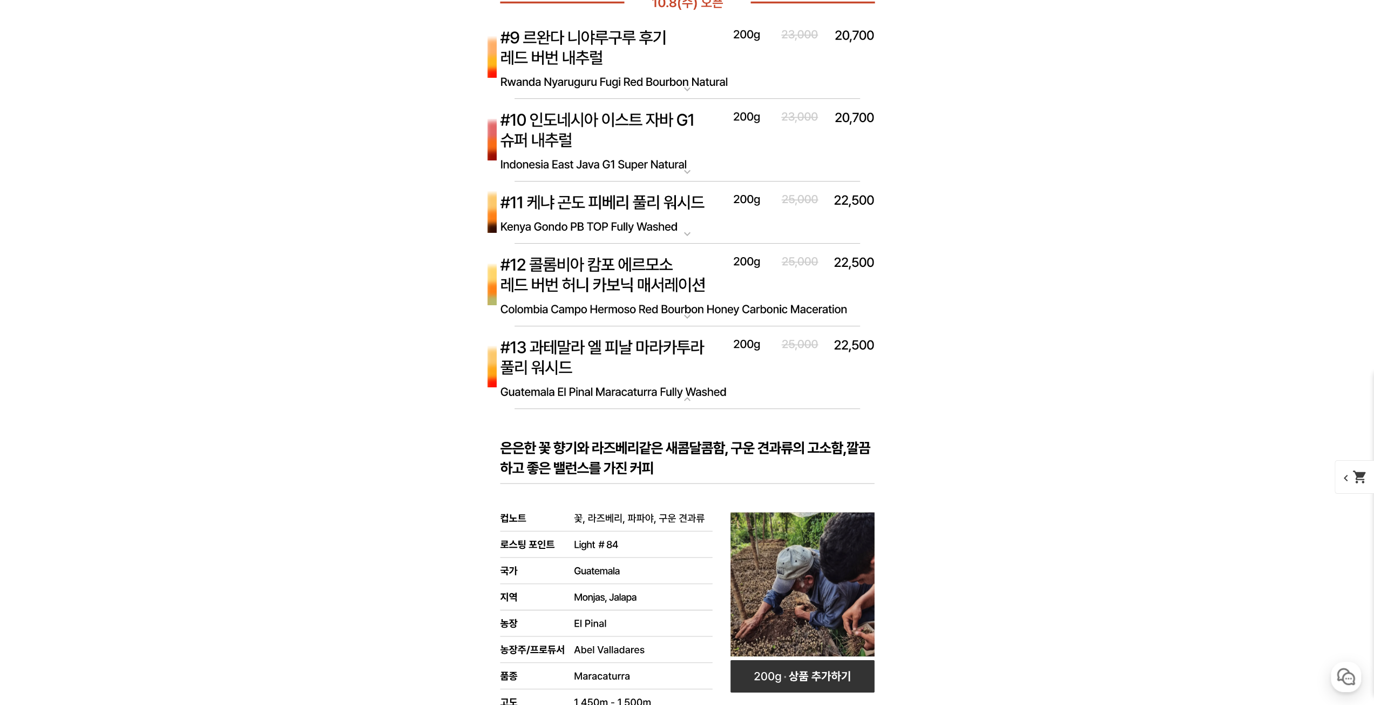
click at [673, 373] on img at bounding box center [687, 367] width 432 height 83
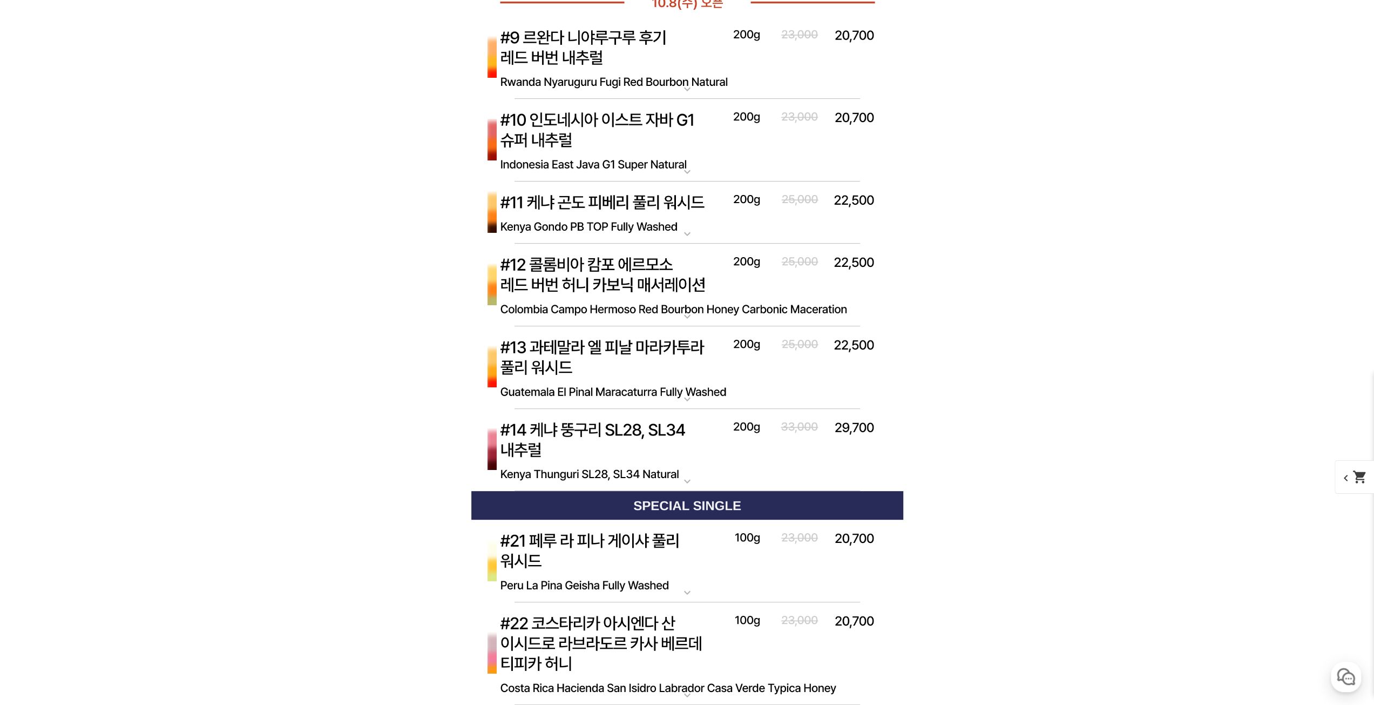
click at [676, 442] on img at bounding box center [687, 450] width 432 height 83
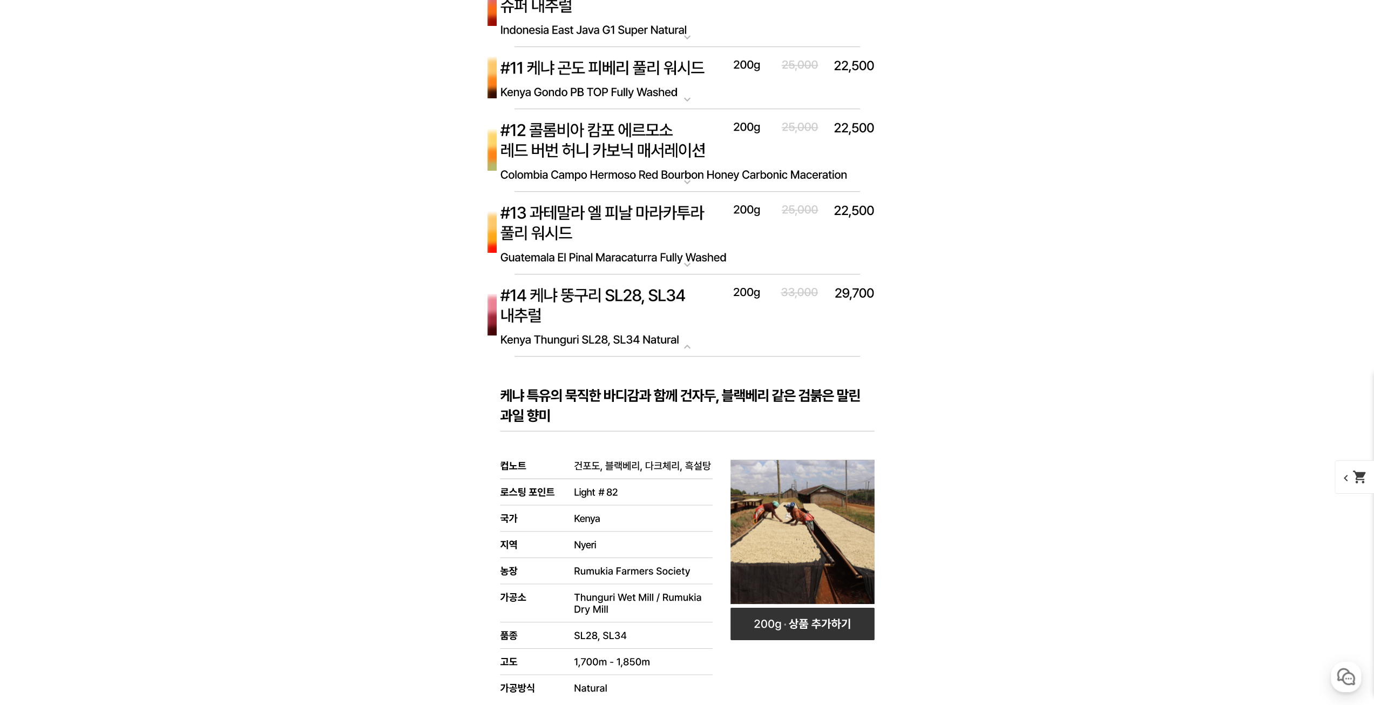
scroll to position [4591, 0]
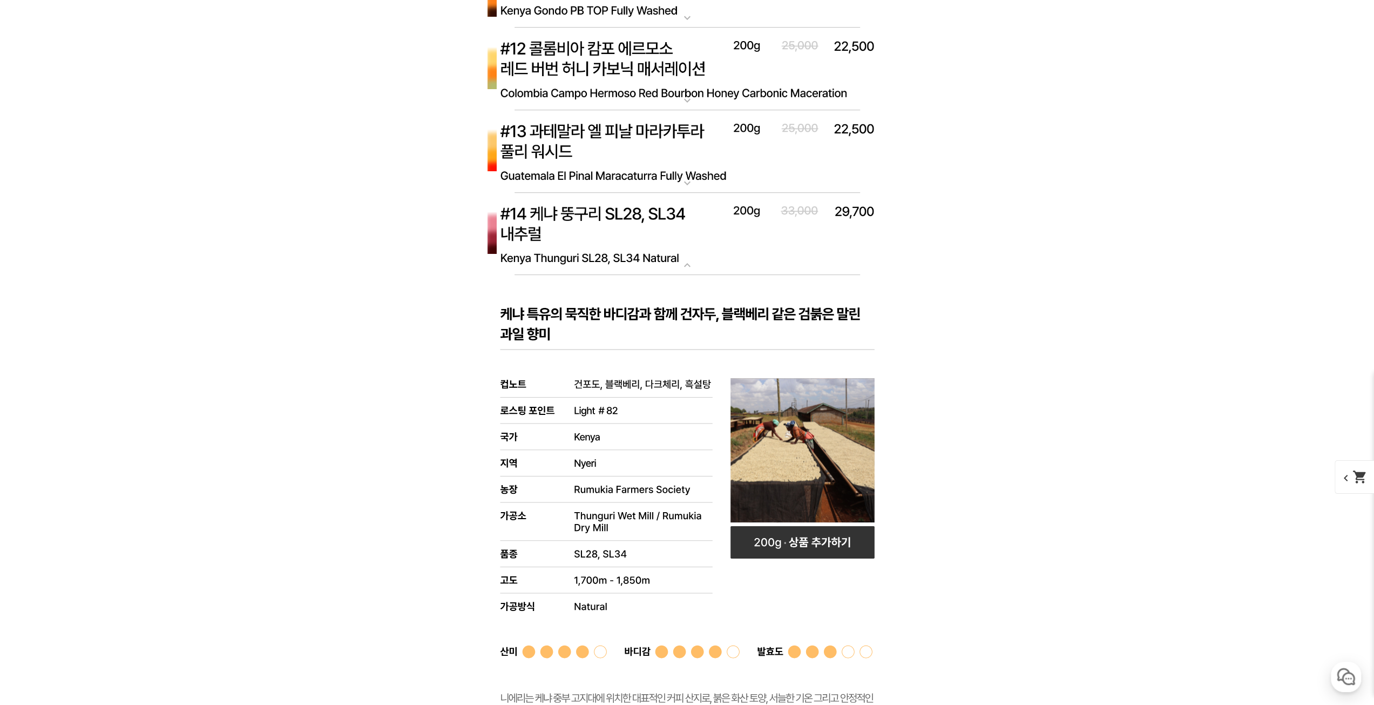
click at [674, 221] on img at bounding box center [687, 234] width 432 height 83
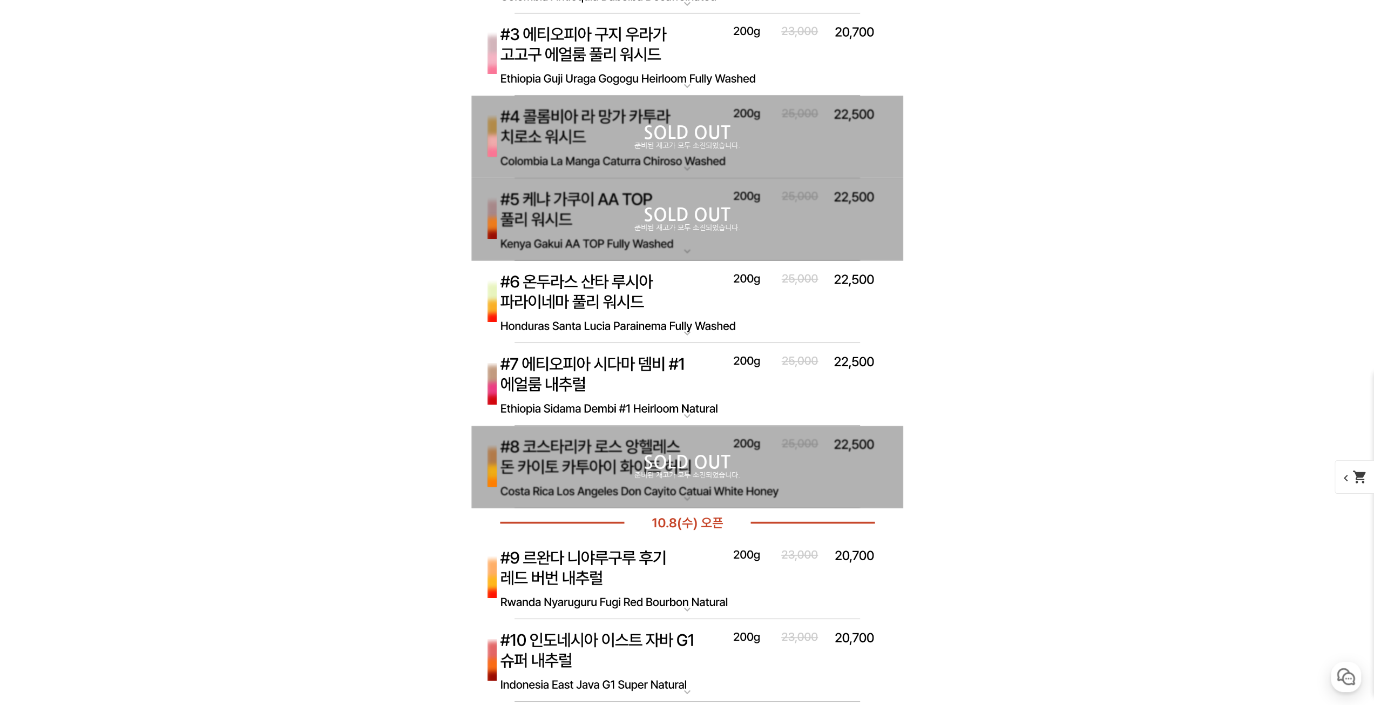
scroll to position [3997, 0]
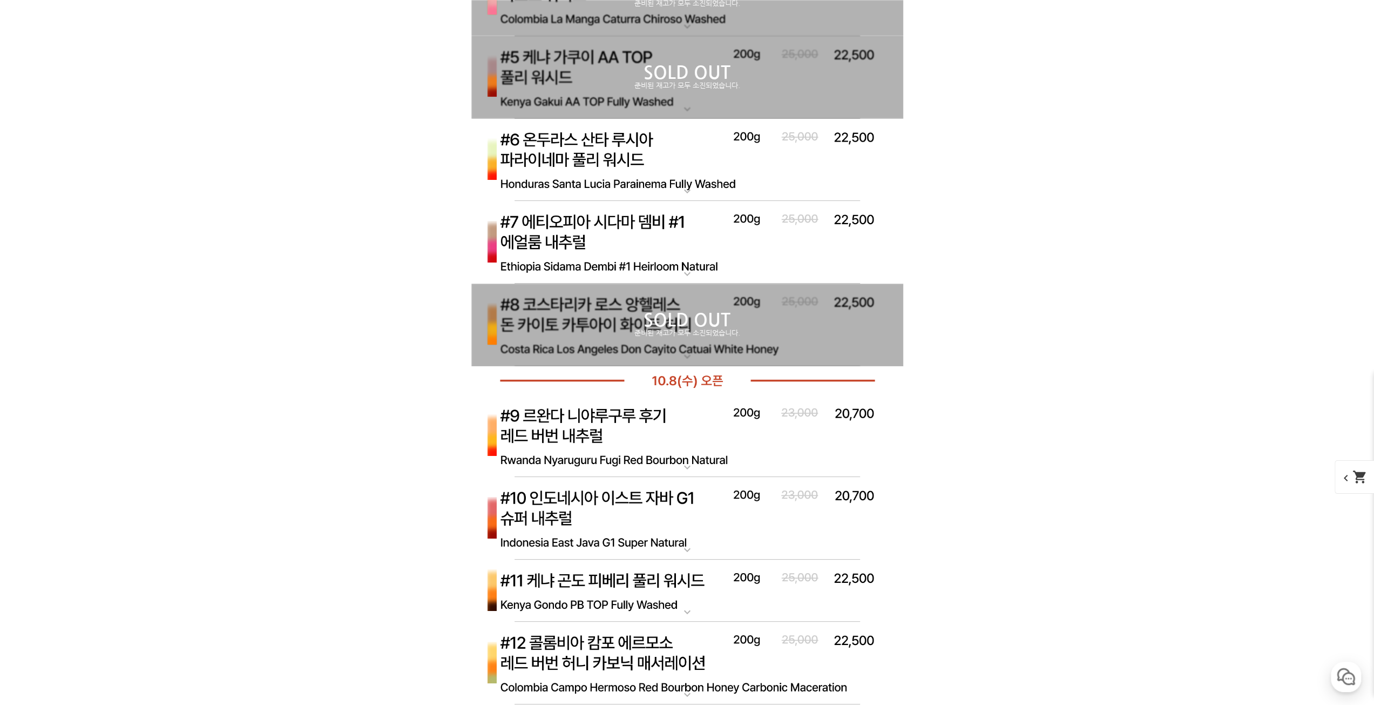
click at [640, 280] on img at bounding box center [687, 242] width 432 height 83
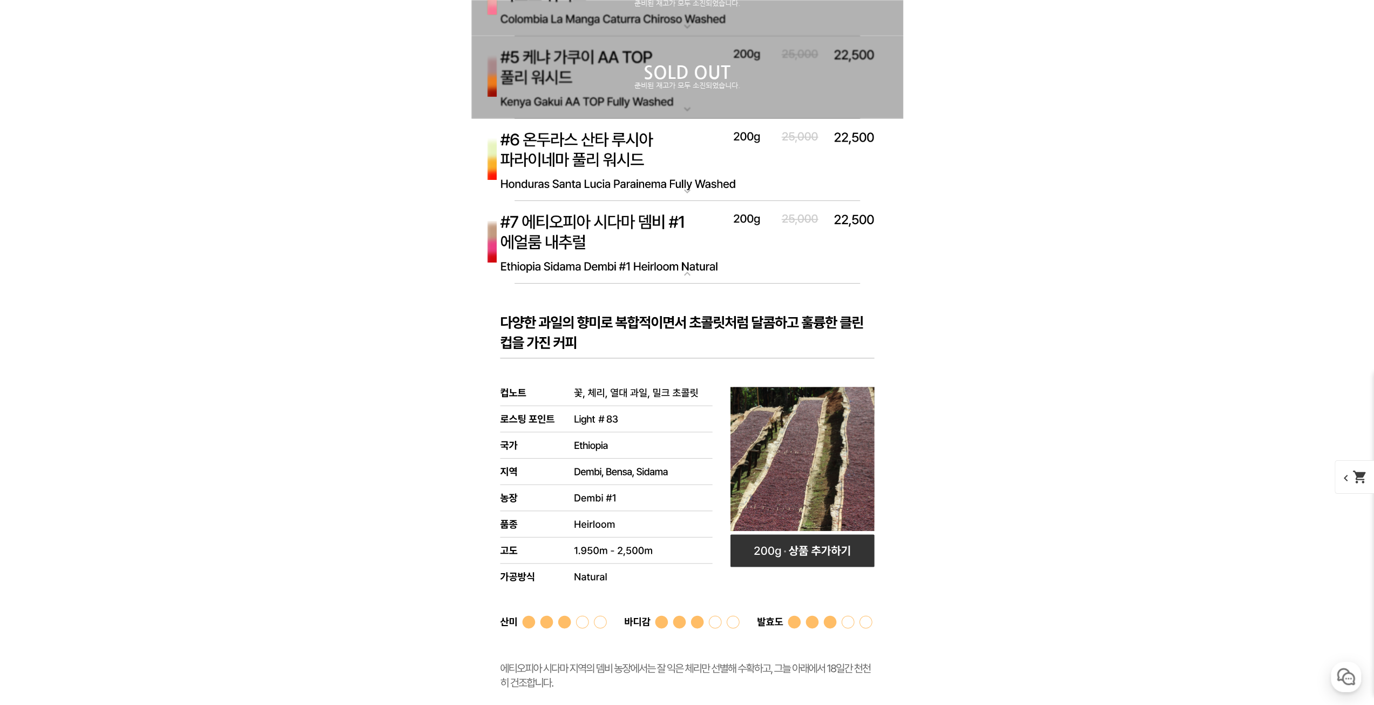
click at [642, 252] on img at bounding box center [687, 242] width 432 height 83
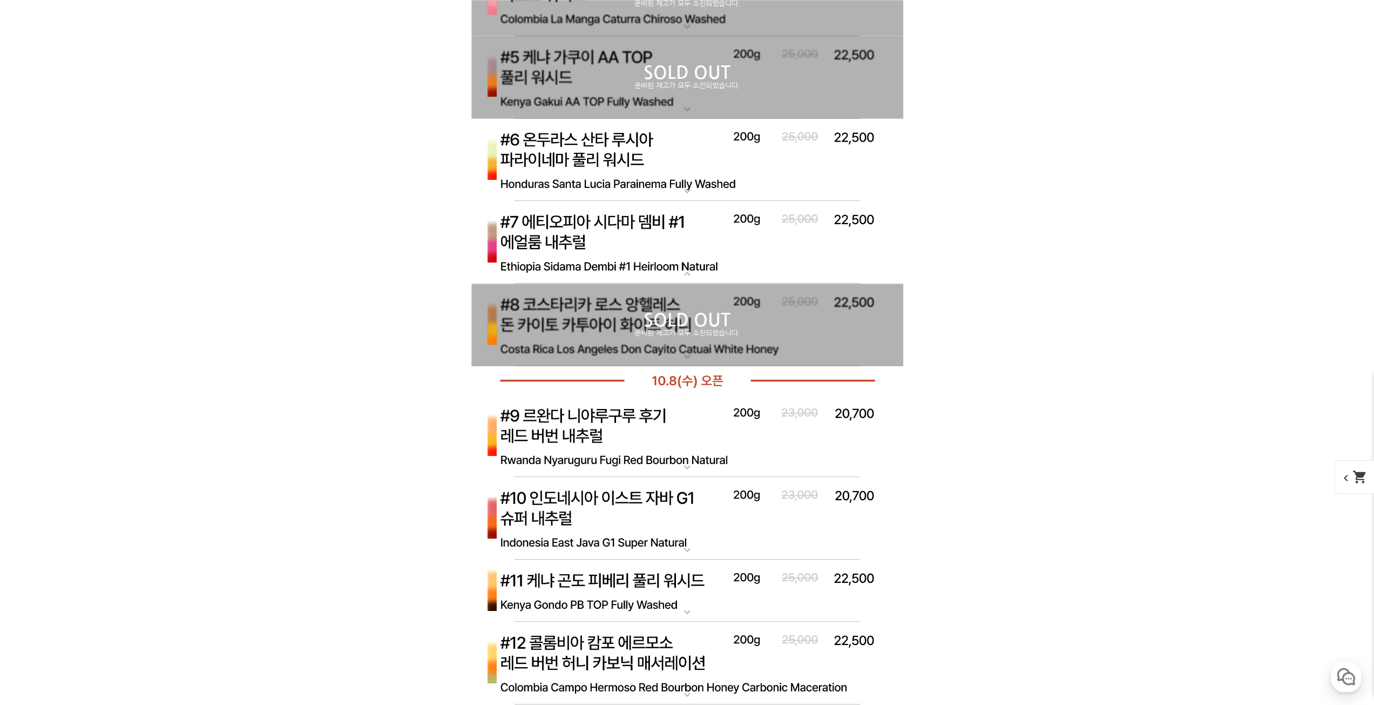
click at [642, 252] on img at bounding box center [687, 242] width 432 height 83
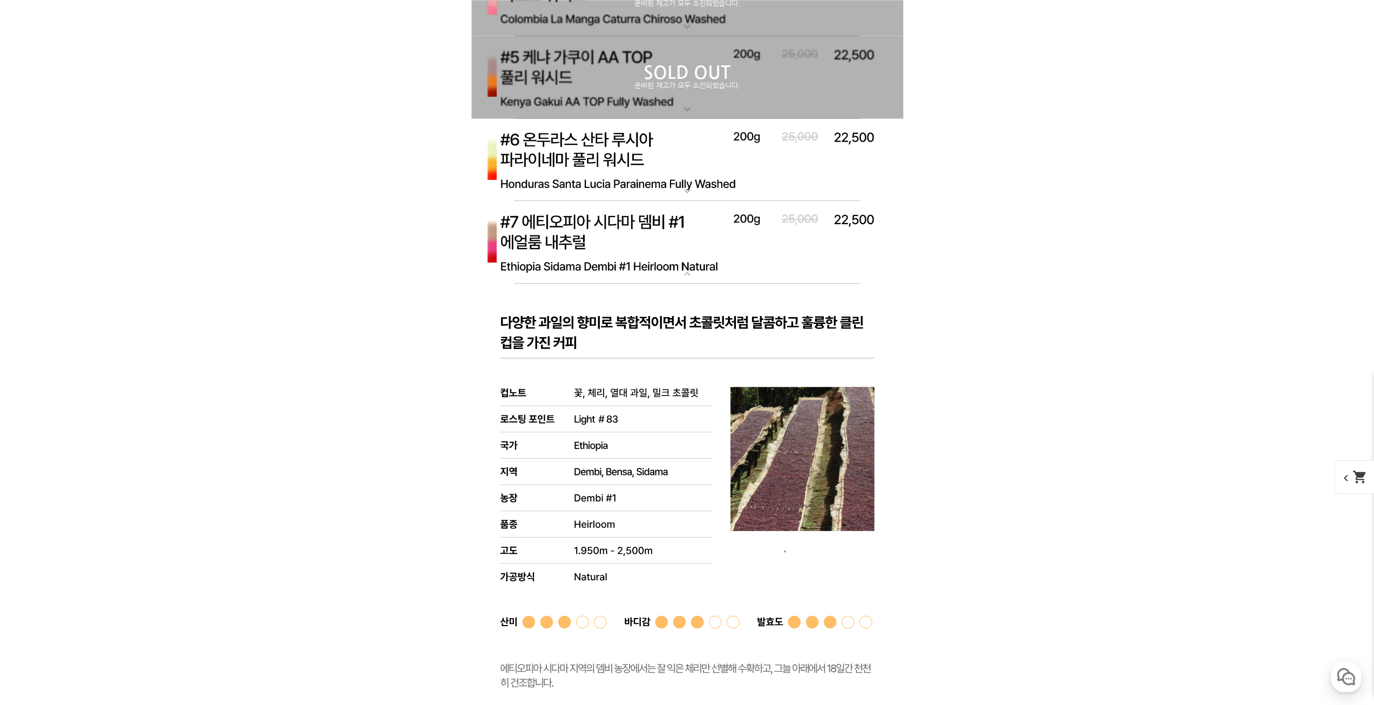
click at [642, 252] on img at bounding box center [687, 242] width 432 height 83
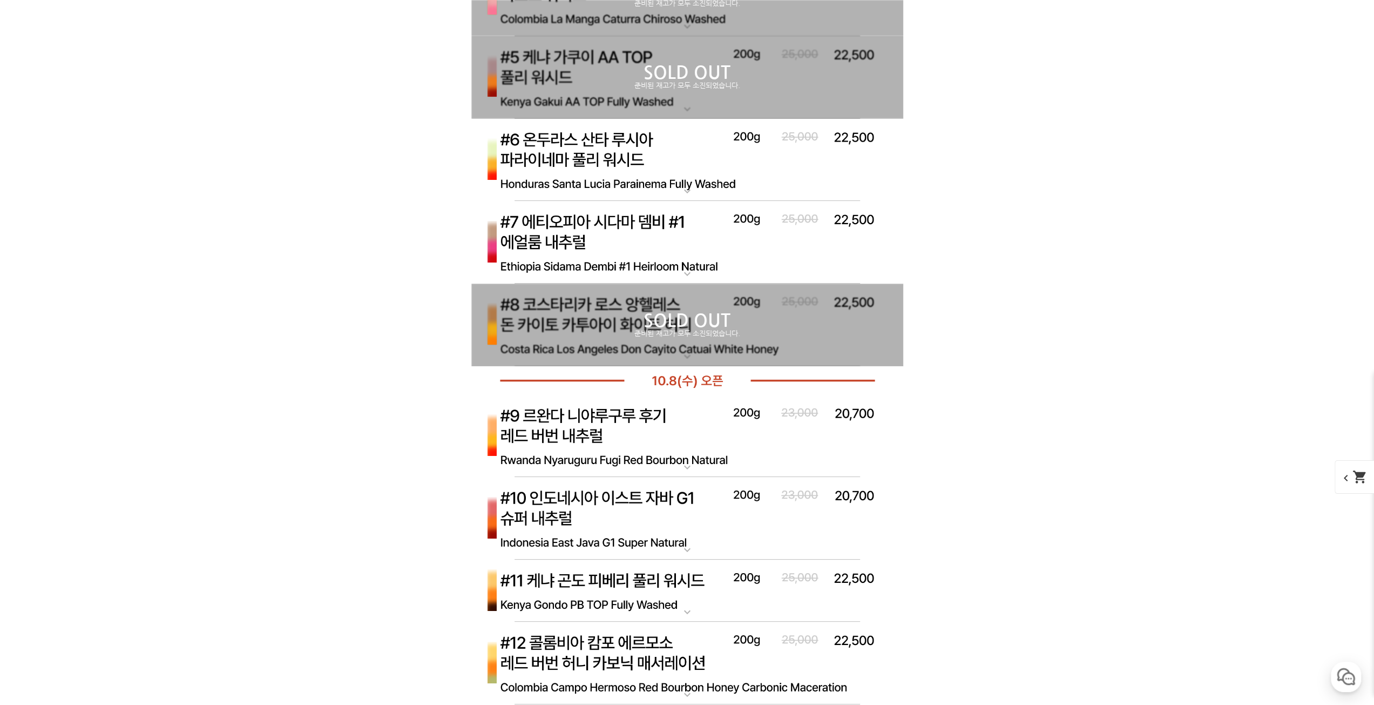
click at [655, 249] on img at bounding box center [687, 242] width 432 height 83
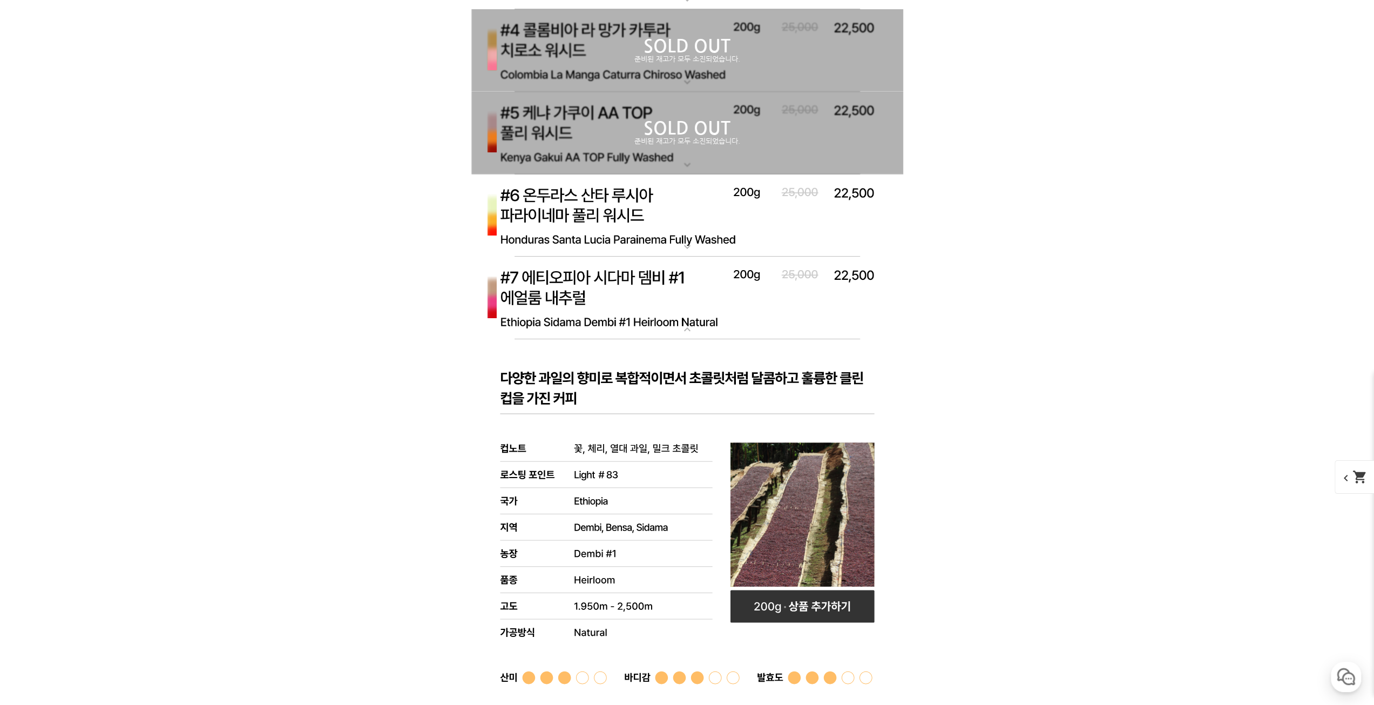
scroll to position [4051, 0]
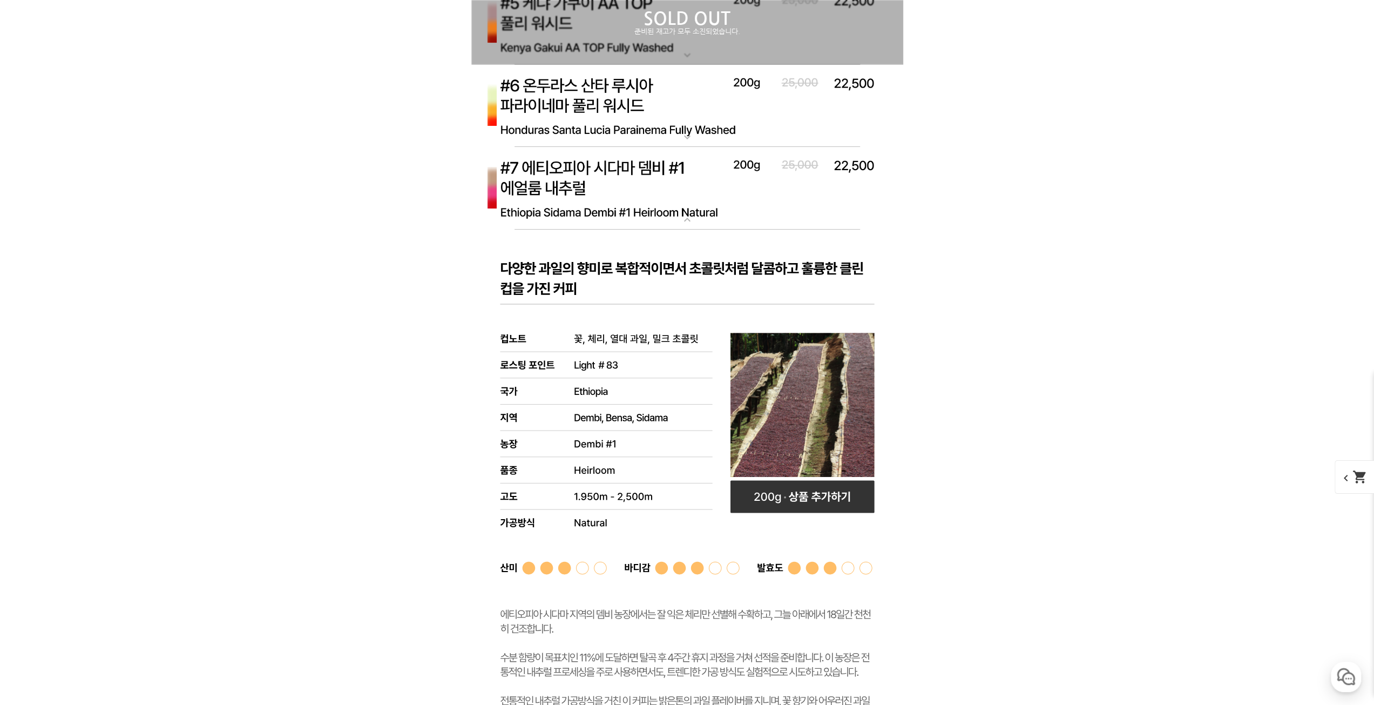
click at [691, 191] on img at bounding box center [687, 188] width 432 height 83
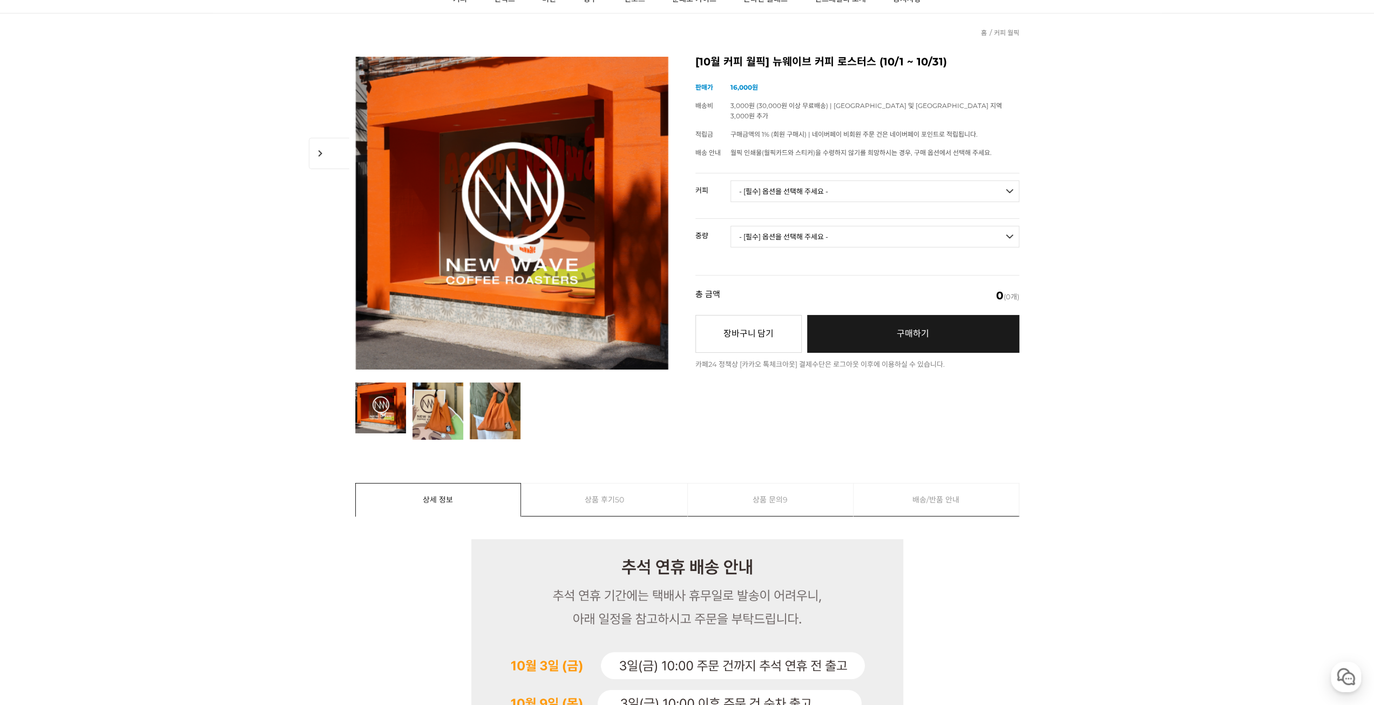
scroll to position [0, 0]
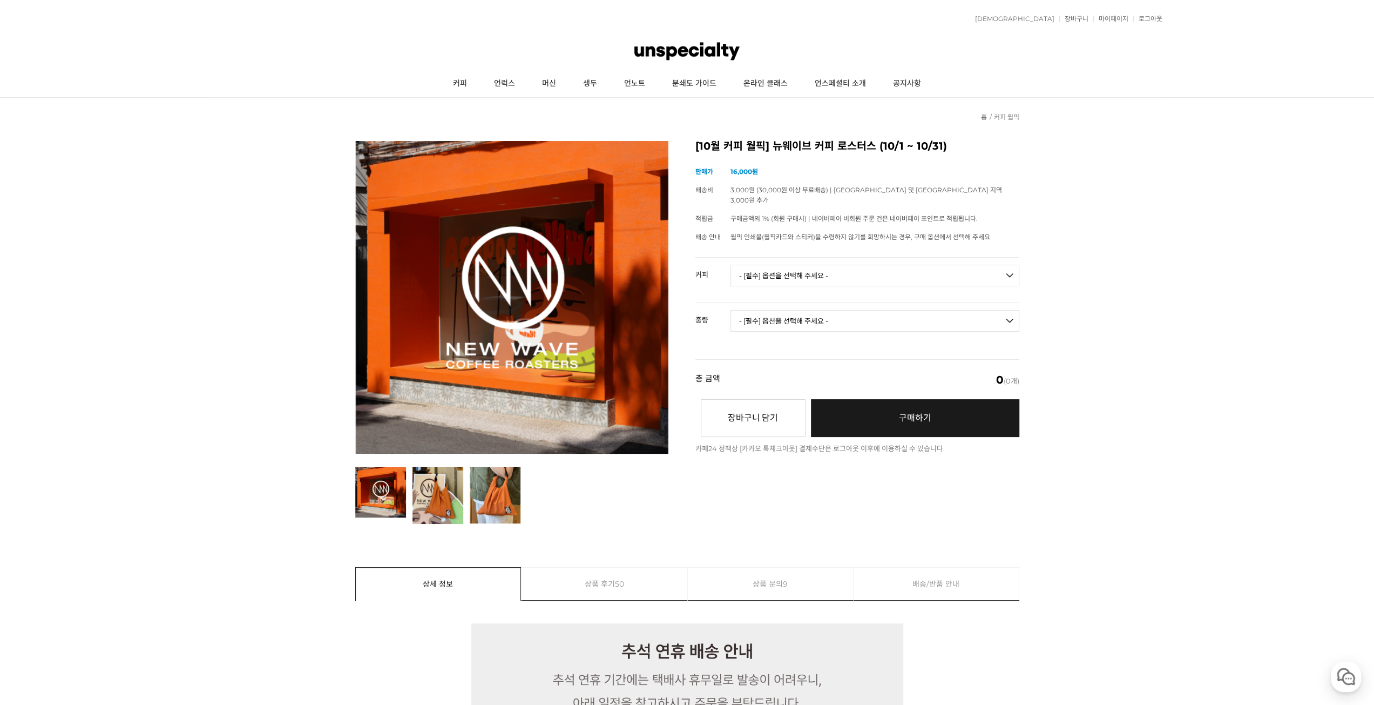
click at [804, 265] on select "- [필수] 옵션을 선택해 주세요 - ------------------- 언스페셜티 분쇄도 가이드 종이 받기 (주문 1건당 최대 1개 제공) …" at bounding box center [875, 276] width 289 height 22
select select "#7 에티오피아 [PERSON_NAME] #1 에얼룸 내추럴"
click at [731, 265] on select "- [필수] 옵션을 선택해 주세요 - ------------------- 언스페셜티 분쇄도 가이드 종이 받기 (주문 1건당 최대 1개 제공) …" at bounding box center [875, 276] width 289 height 22
click at [889, 310] on select "- [필수] 옵션을 선택해 주세요 - ------------------- 200g" at bounding box center [875, 321] width 289 height 22
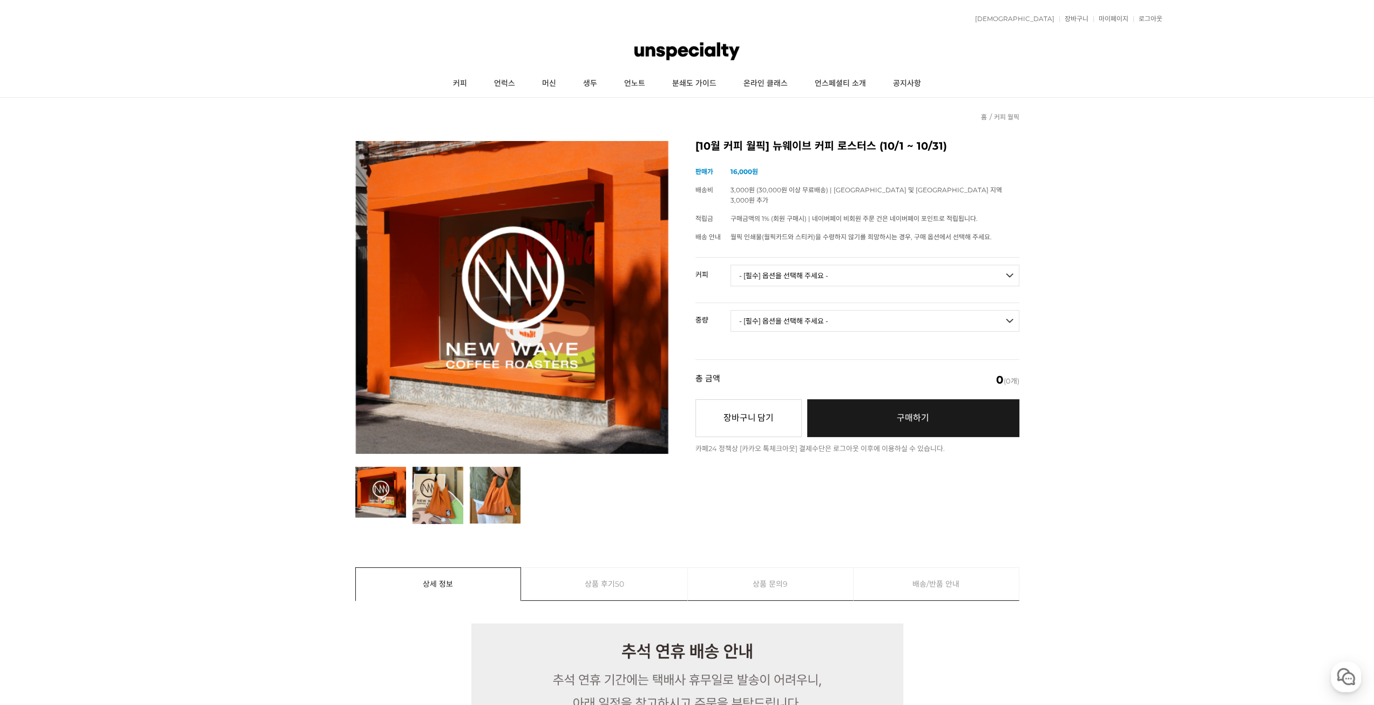
click at [890, 317] on select "- [필수] 옵션을 선택해 주세요 - ------------------- 200g" at bounding box center [875, 321] width 289 height 22
select select "200g"
click at [731, 310] on select "- [필수] 옵션을 선택해 주세요 - ------------------- 200g" at bounding box center [875, 321] width 289 height 22
select select "*"
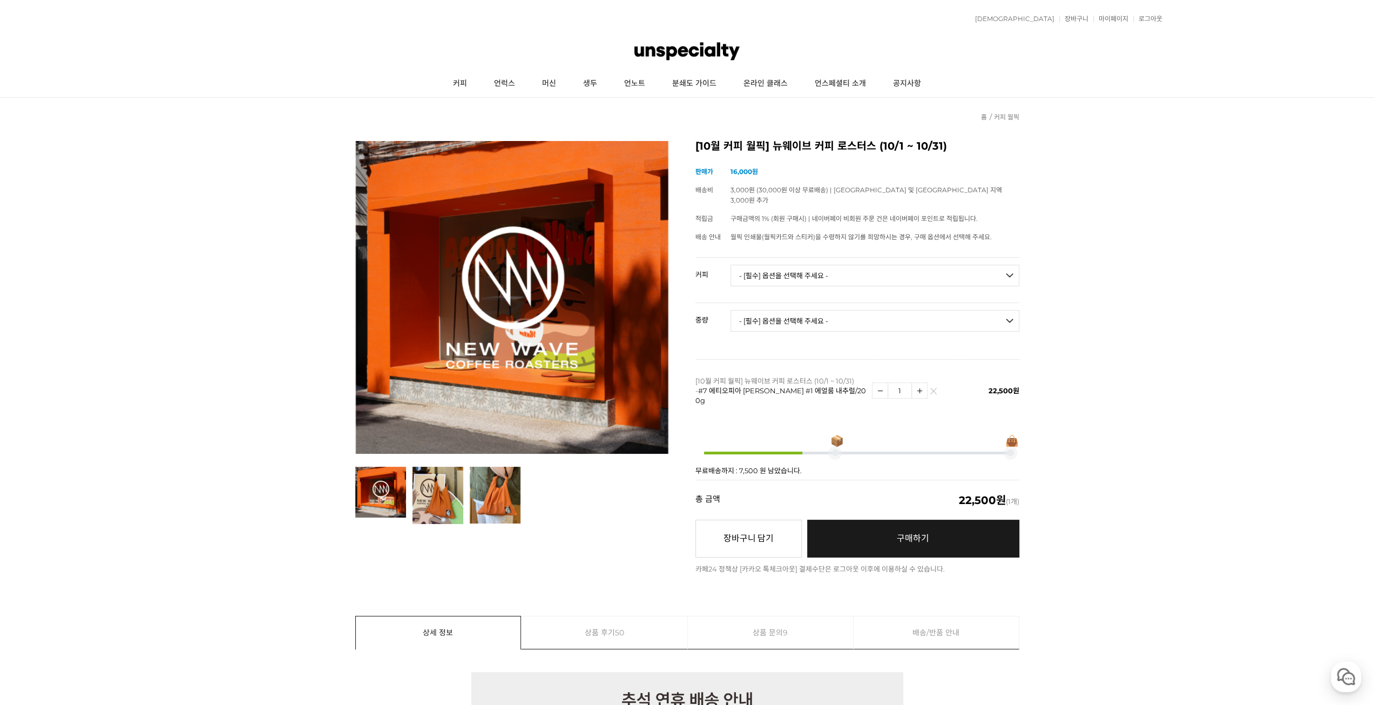
click at [781, 480] on div "총 금액 (개수) 22,500원 (1개)" at bounding box center [858, 500] width 324 height 40
click at [760, 520] on button "장바구니 담기" at bounding box center [749, 539] width 106 height 38
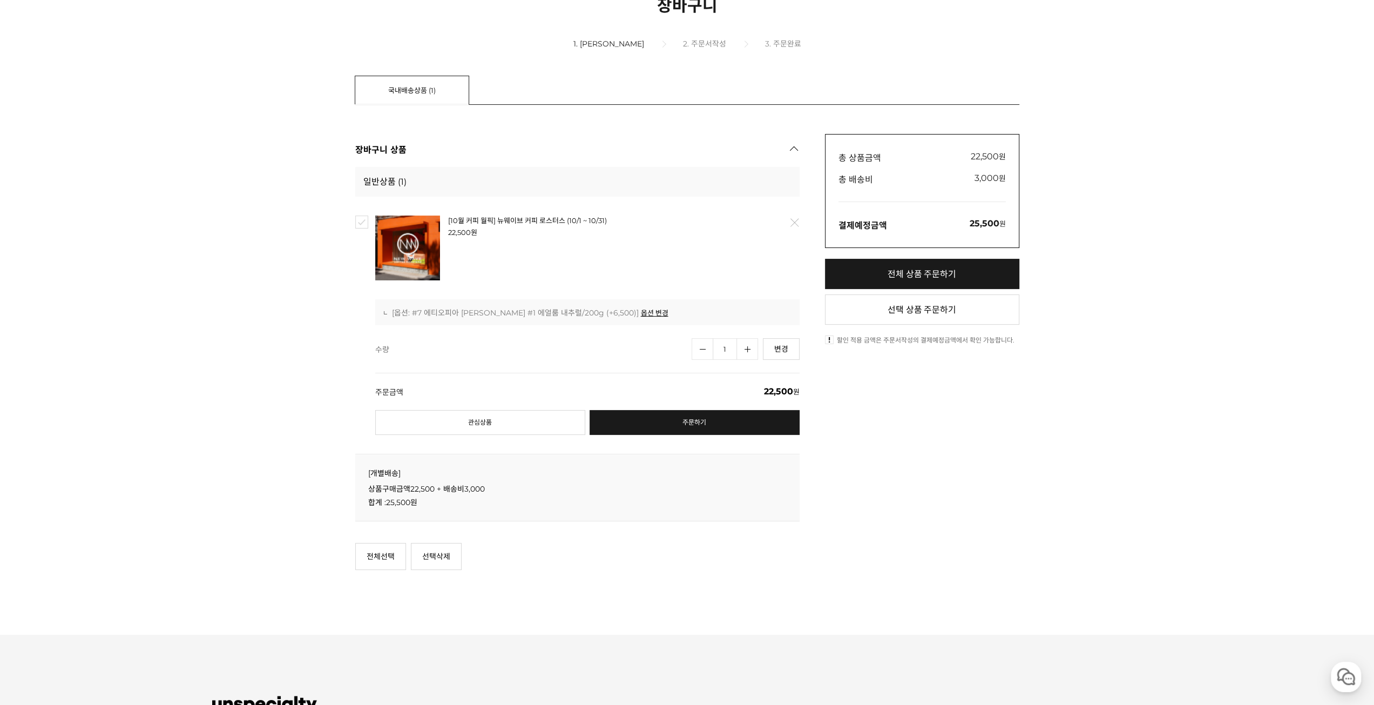
scroll to position [216, 0]
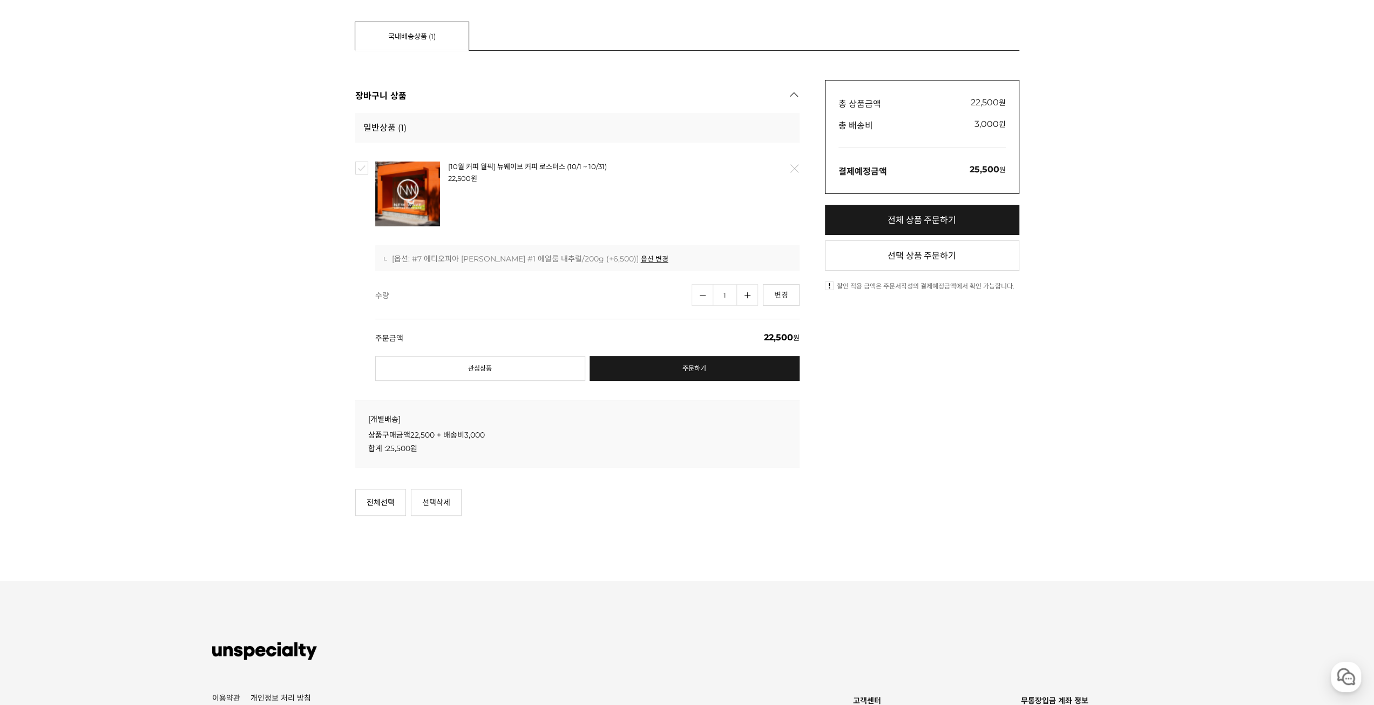
click at [640, 363] on link "주문하기" at bounding box center [695, 368] width 210 height 25
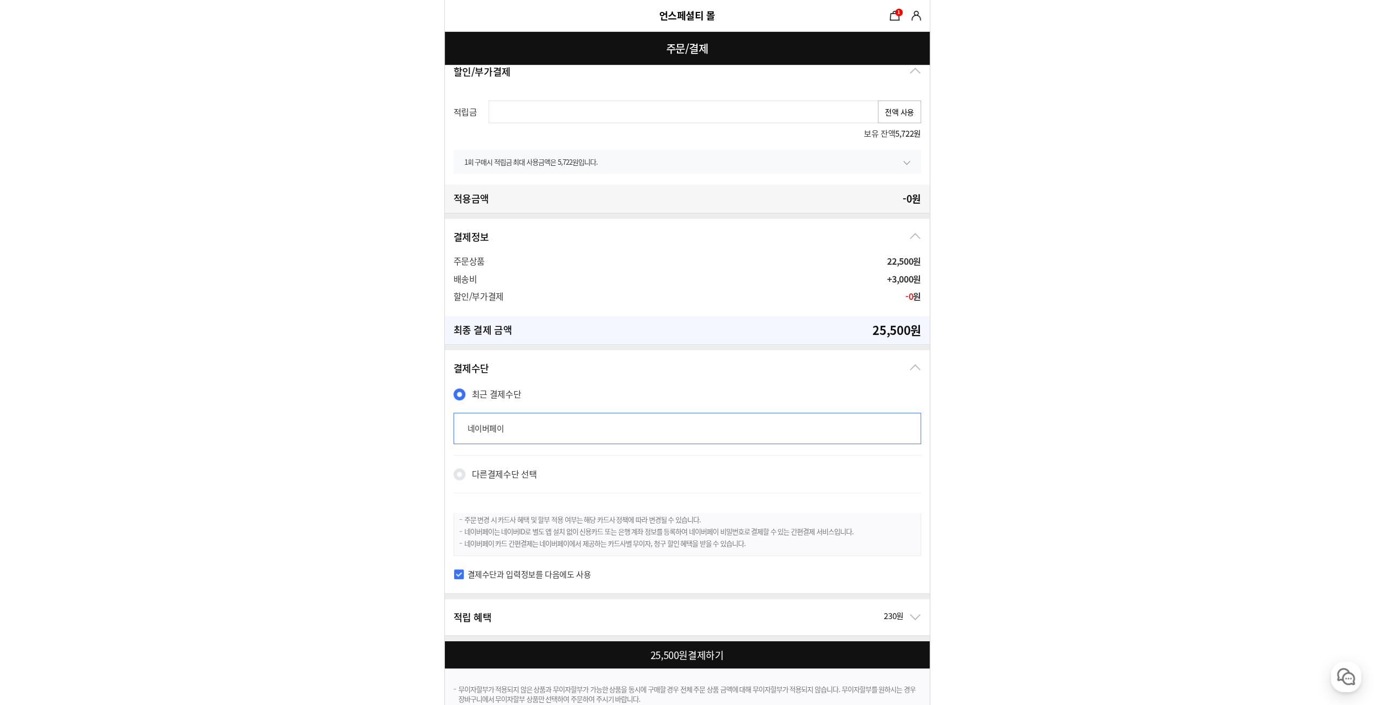
scroll to position [396, 0]
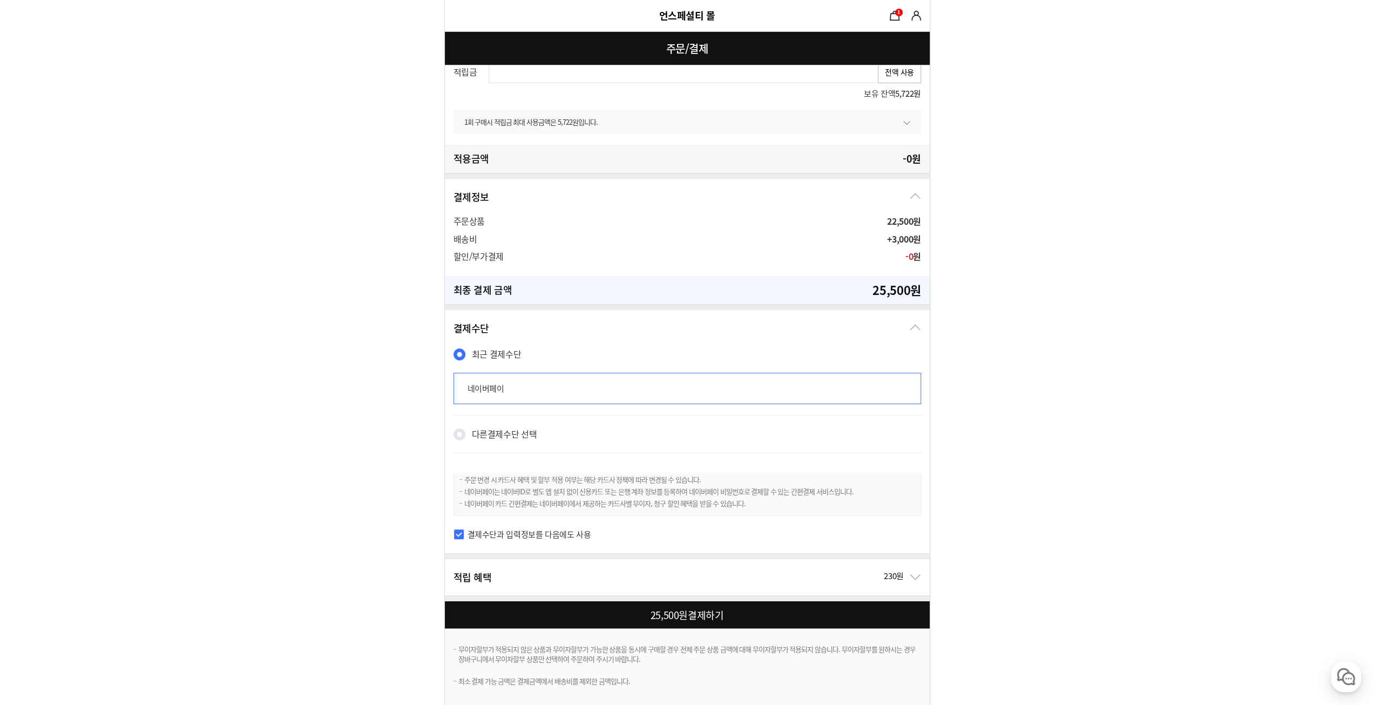
click at [649, 620] on div at bounding box center [689, 614] width 489 height 27
checkbox input "true"
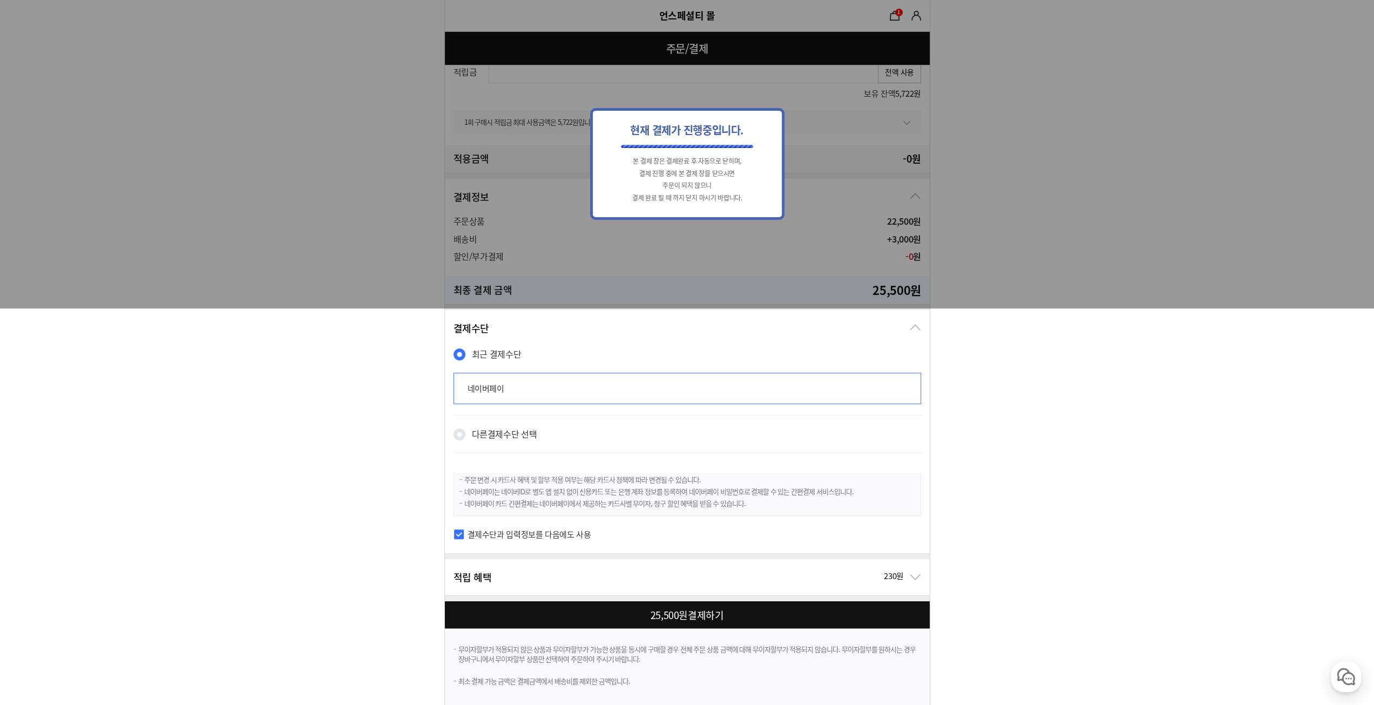
scroll to position [0, 0]
